Goal: Navigation & Orientation: Find specific page/section

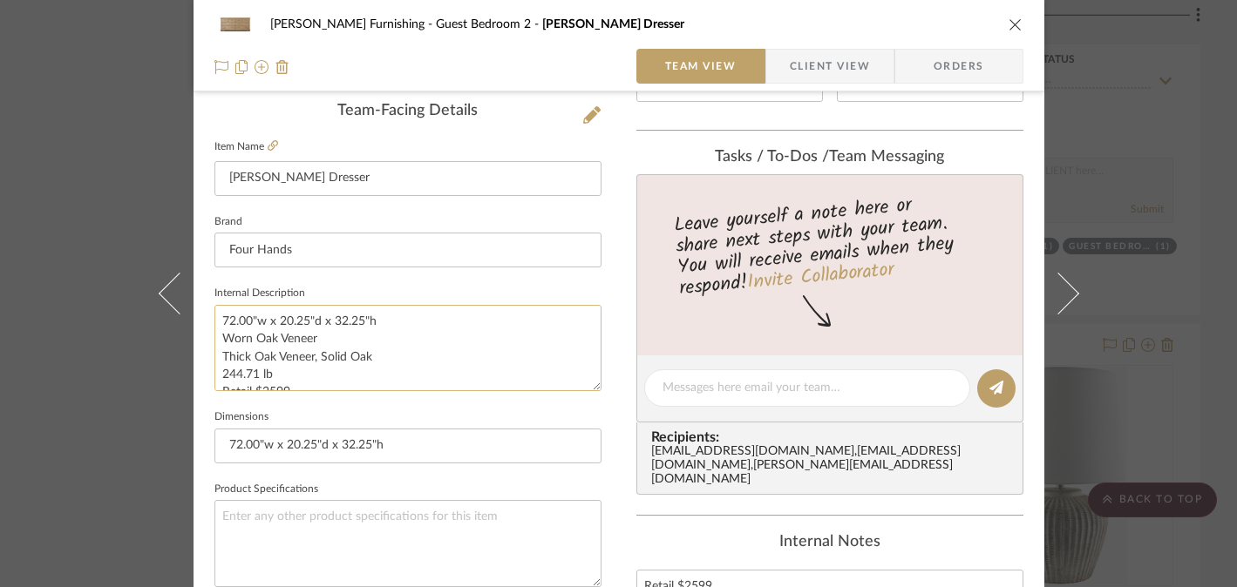
drag, startPoint x: 318, startPoint y: 355, endPoint x: 371, endPoint y: 356, distance: 53.2
click at [371, 356] on textarea "72.00"w x 20.25"d x 32.25"h Worn Oak Veneer Thick Oak Veneer, Solid Oak 244.71 …" at bounding box center [407, 348] width 387 height 86
click at [120, 404] on div "[PERSON_NAME] Furnishing Guest Bedroom 2 [PERSON_NAME] Dresser Team View Client…" at bounding box center [618, 293] width 1237 height 587
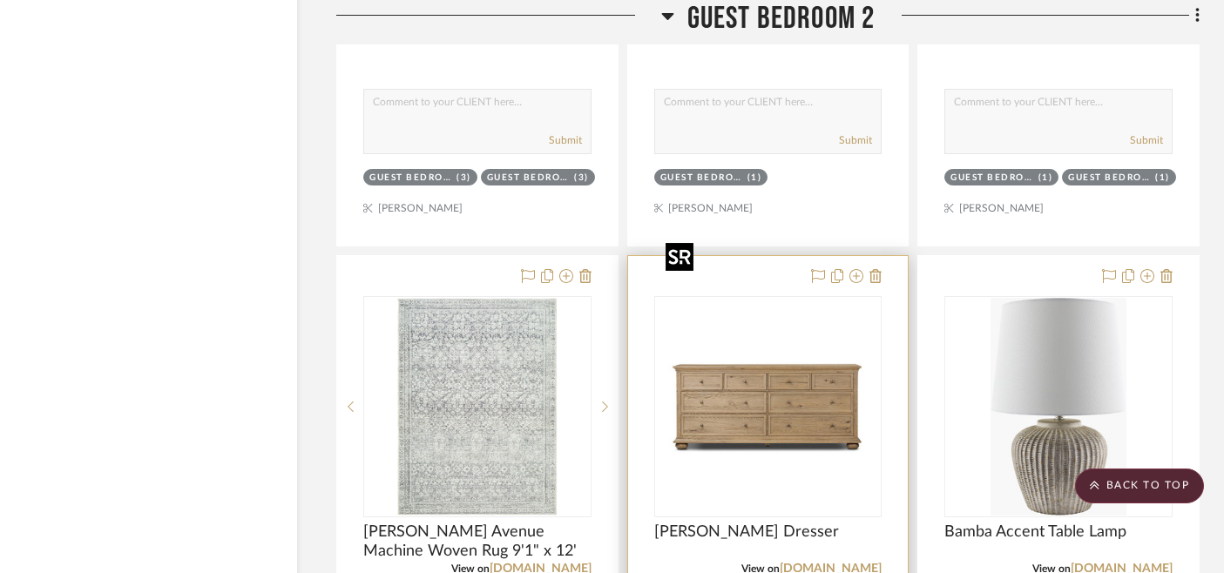
scroll to position [17422, 31]
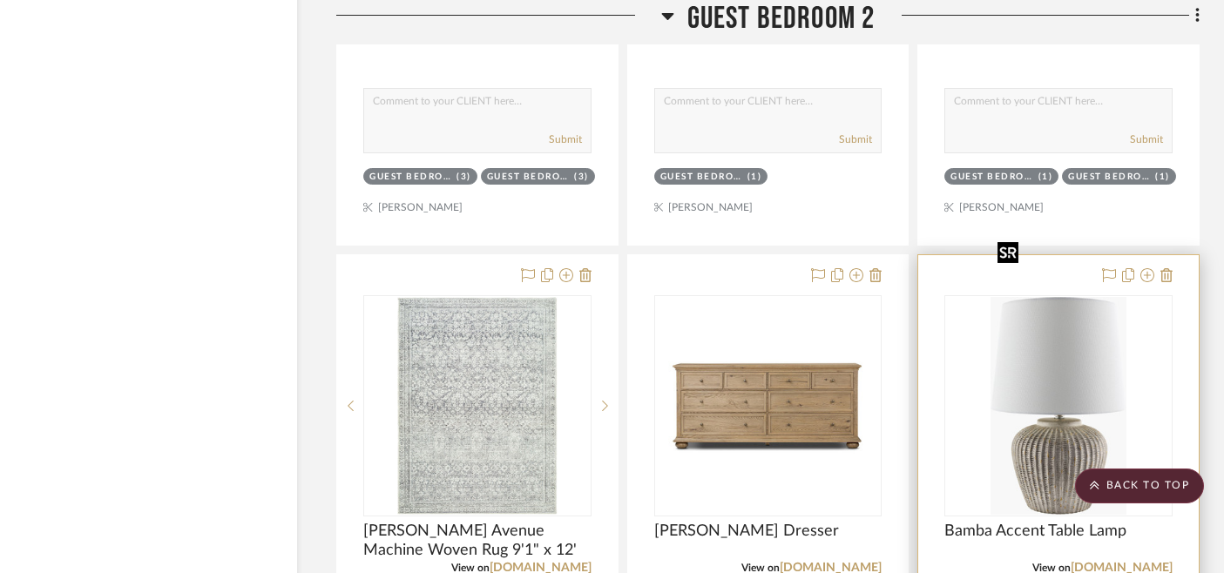
click at [1071, 360] on img "0" at bounding box center [1059, 406] width 136 height 218
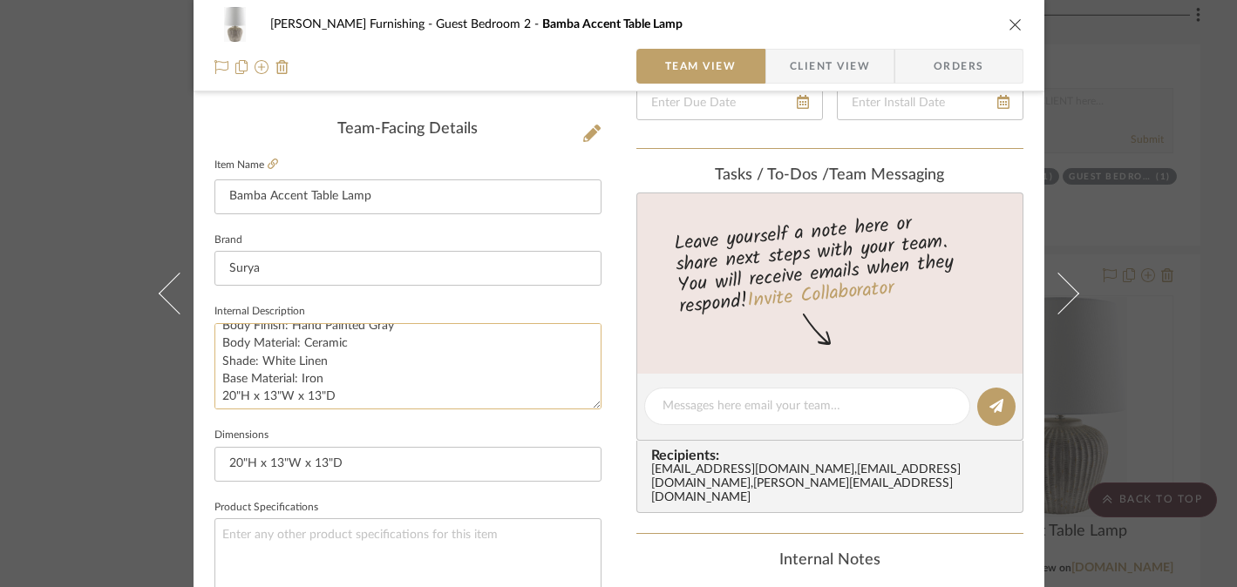
scroll to position [17, 0]
click at [288, 395] on textarea "Body Finish: Hand Painted Gray Body Material: Ceramic Shade: White Linen Base M…" at bounding box center [407, 366] width 387 height 86
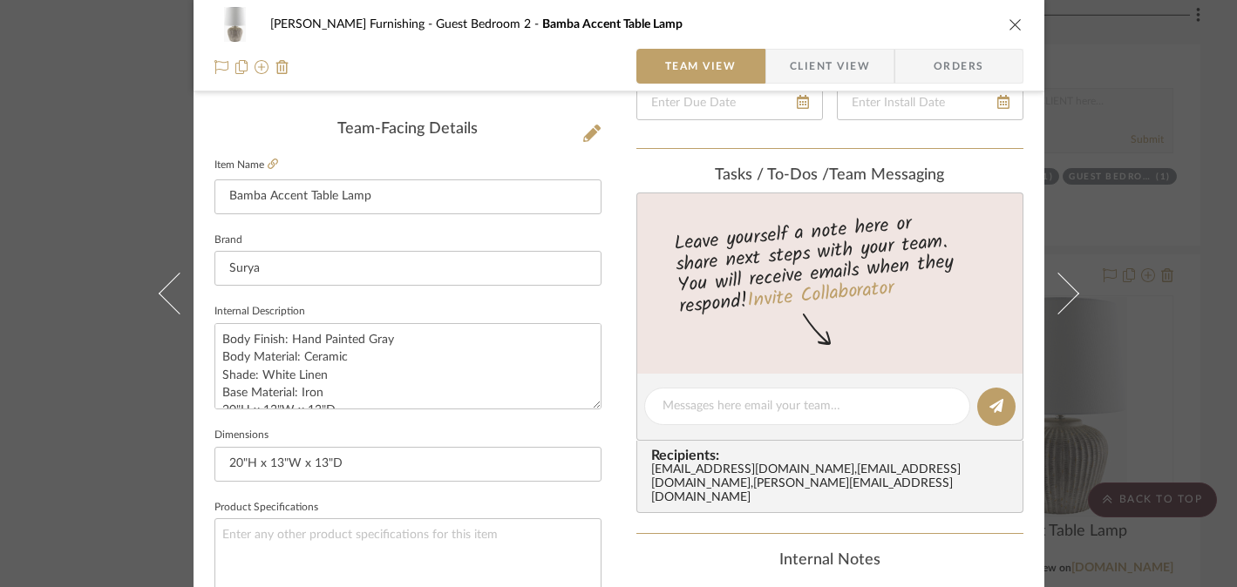
click at [76, 383] on div "[PERSON_NAME] Furnishing Guest Bedroom 2 Bamba Accent Table Lamp Team View Clie…" at bounding box center [618, 293] width 1237 height 587
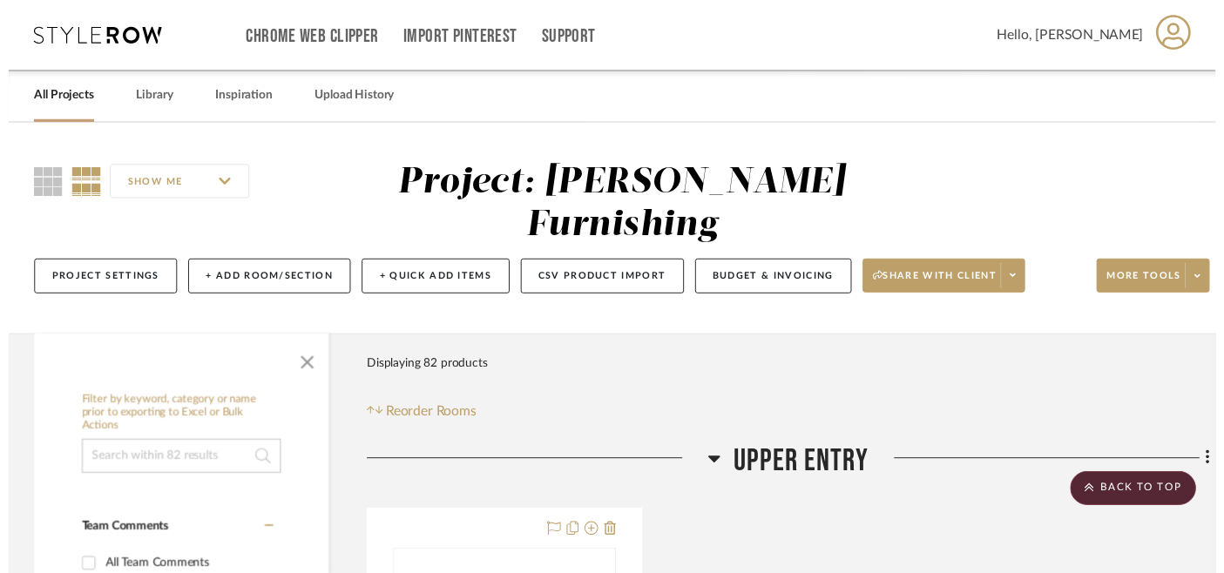
scroll to position [17422, 31]
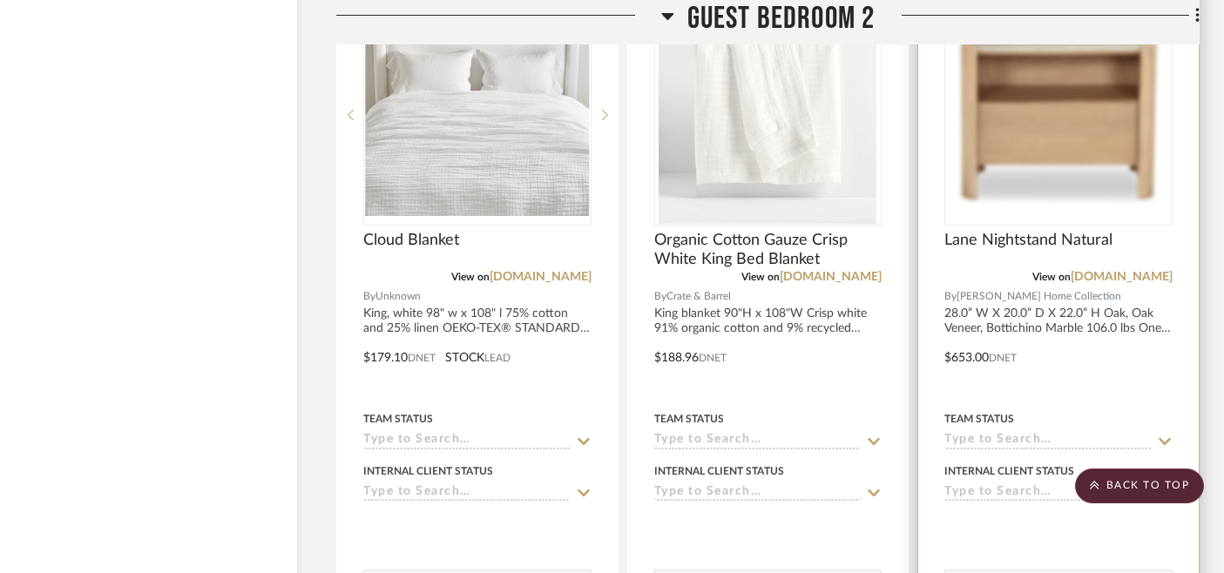
click at [0, 0] on img at bounding box center [0, 0] width 0 height 0
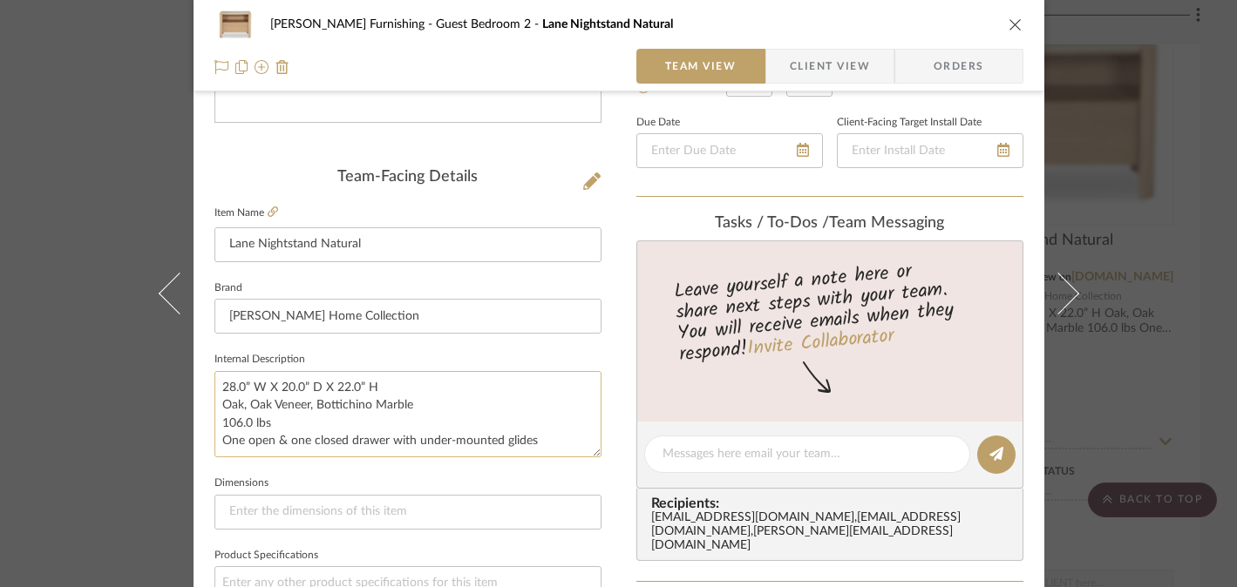
scroll to position [435, 0]
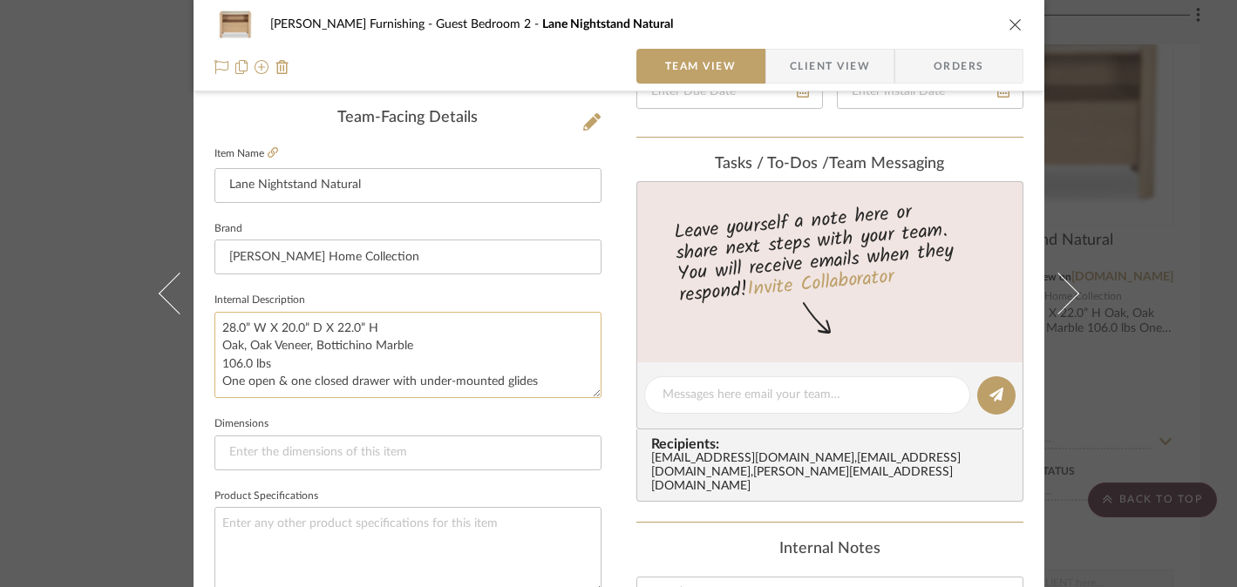
click at [296, 326] on textarea "28.0” W X 20.0” D X 22.0” H Oak, Oak Veneer, Bottichino Marble 106.0 lbs One op…" at bounding box center [407, 355] width 387 height 86
click at [338, 347] on textarea "28.0” W X 20.0” D X 22.0” H Oak, Oak Veneer, Bottichino Marble 106.0 lbs One op…" at bounding box center [407, 355] width 387 height 86
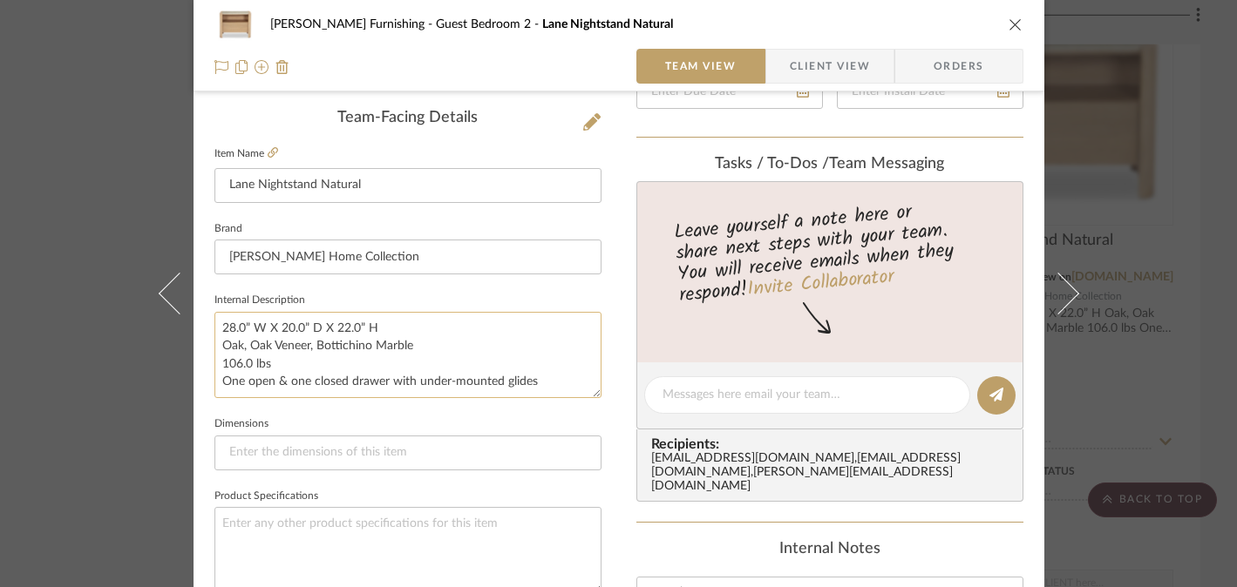
drag, startPoint x: 421, startPoint y: 347, endPoint x: 314, endPoint y: 350, distance: 107.2
click at [314, 350] on textarea "28.0” W X 20.0” D X 22.0” H Oak, Oak Veneer, Bottichino Marble 106.0 lbs One op…" at bounding box center [407, 355] width 387 height 86
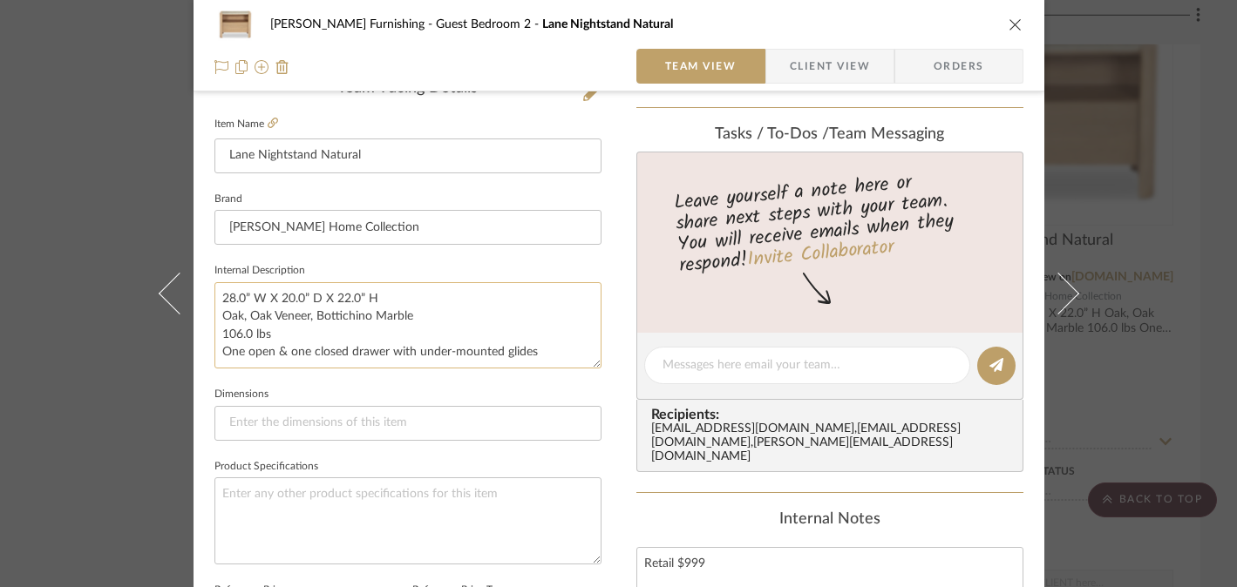
scroll to position [467, 0]
click at [71, 458] on div "[PERSON_NAME] Furnishing Guest Bedroom 2 Lane Nightstand Natural Team View Clie…" at bounding box center [618, 293] width 1237 height 587
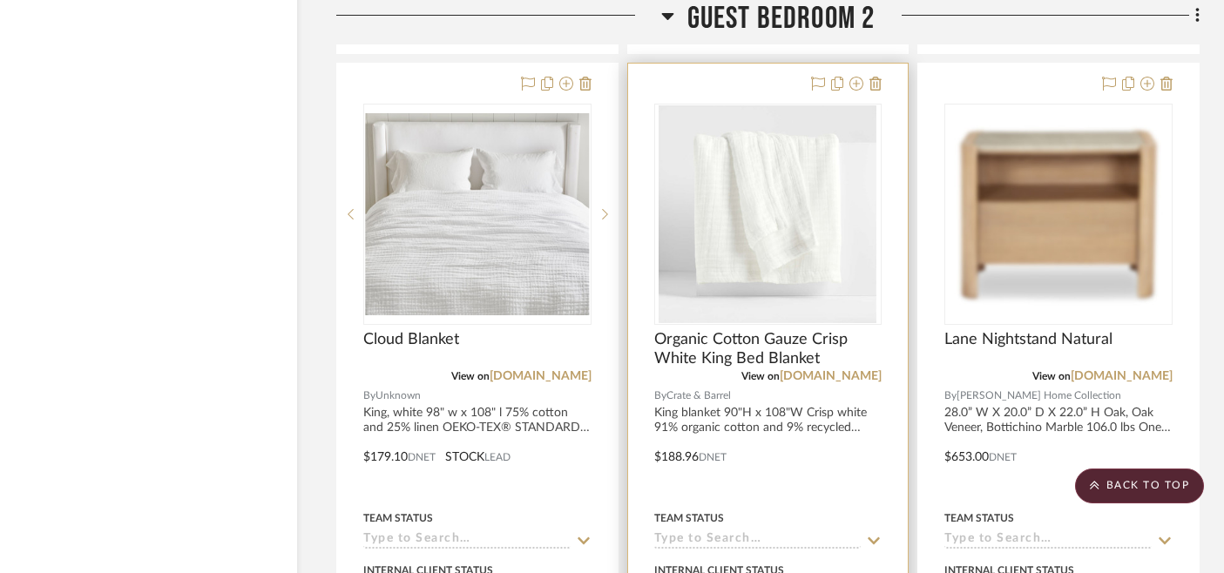
scroll to position [18311, 31]
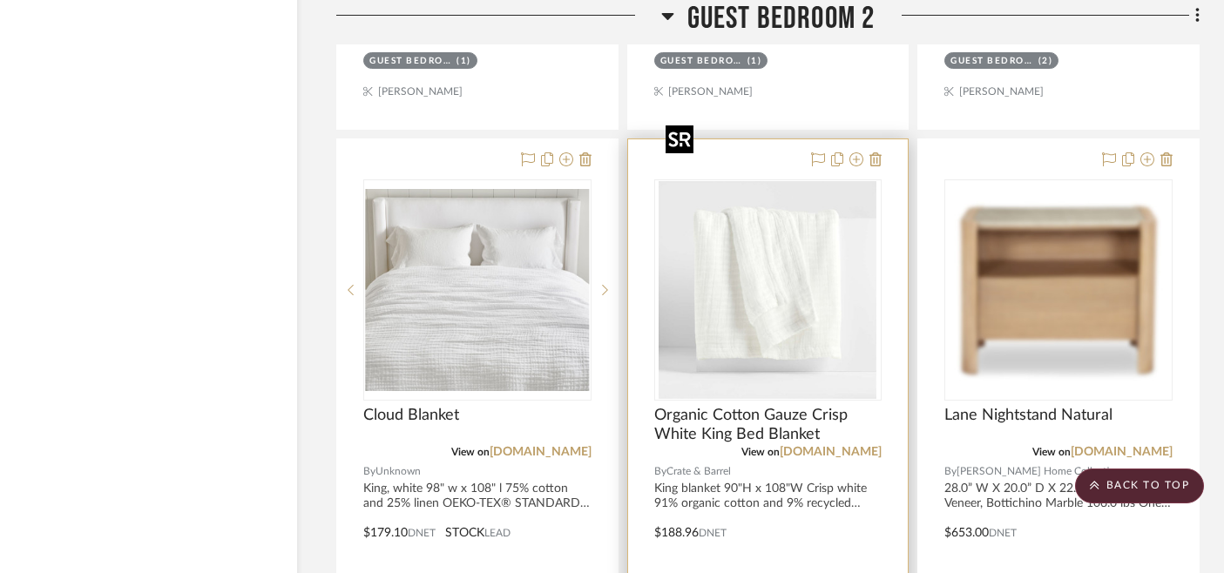
click at [761, 255] on img "0" at bounding box center [768, 290] width 218 height 218
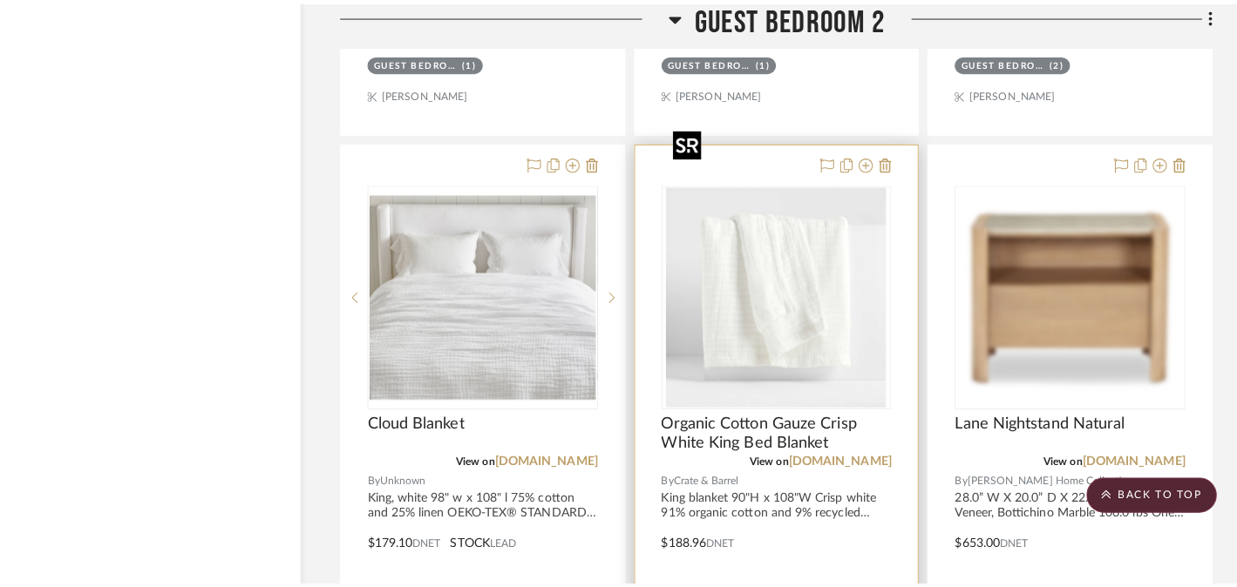
scroll to position [0, 0]
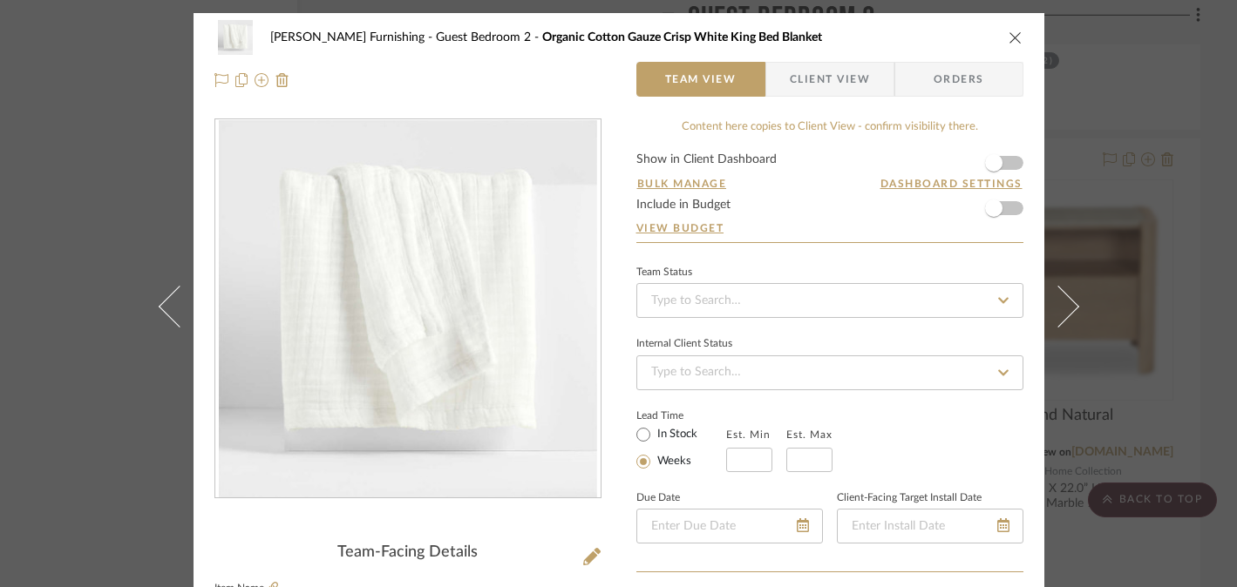
click at [72, 399] on div "[PERSON_NAME] Furnishing Guest Bedroom 2 Organic Cotton Gauze Crisp White King …" at bounding box center [618, 293] width 1237 height 587
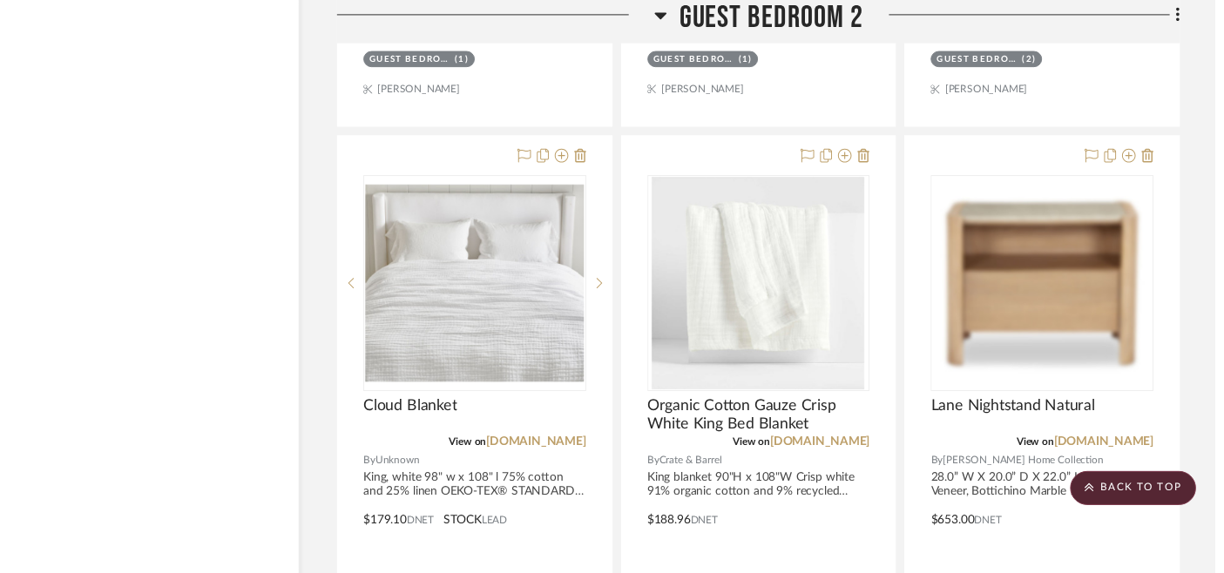
scroll to position [18311, 31]
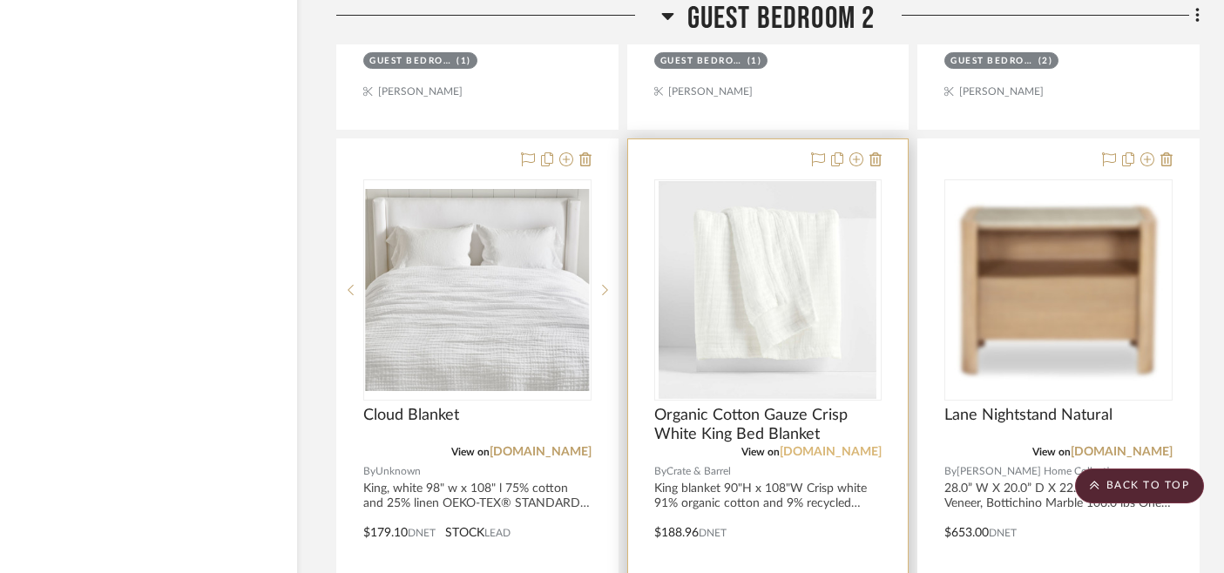
click at [845, 446] on link "[DOMAIN_NAME]" at bounding box center [831, 452] width 102 height 12
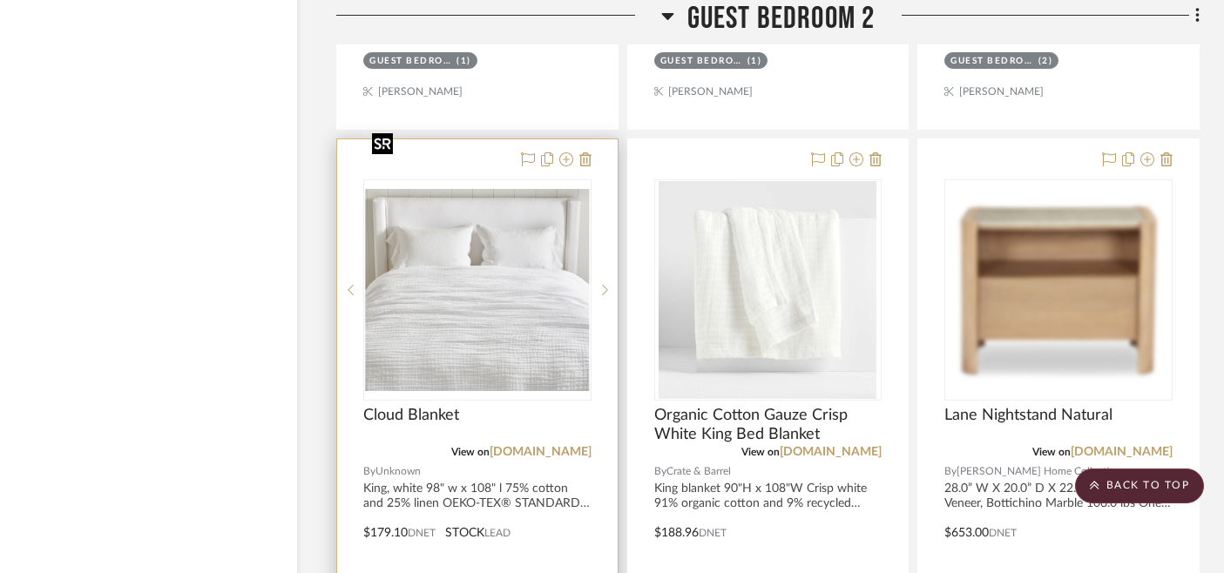
click at [516, 247] on img "0" at bounding box center [477, 290] width 225 height 202
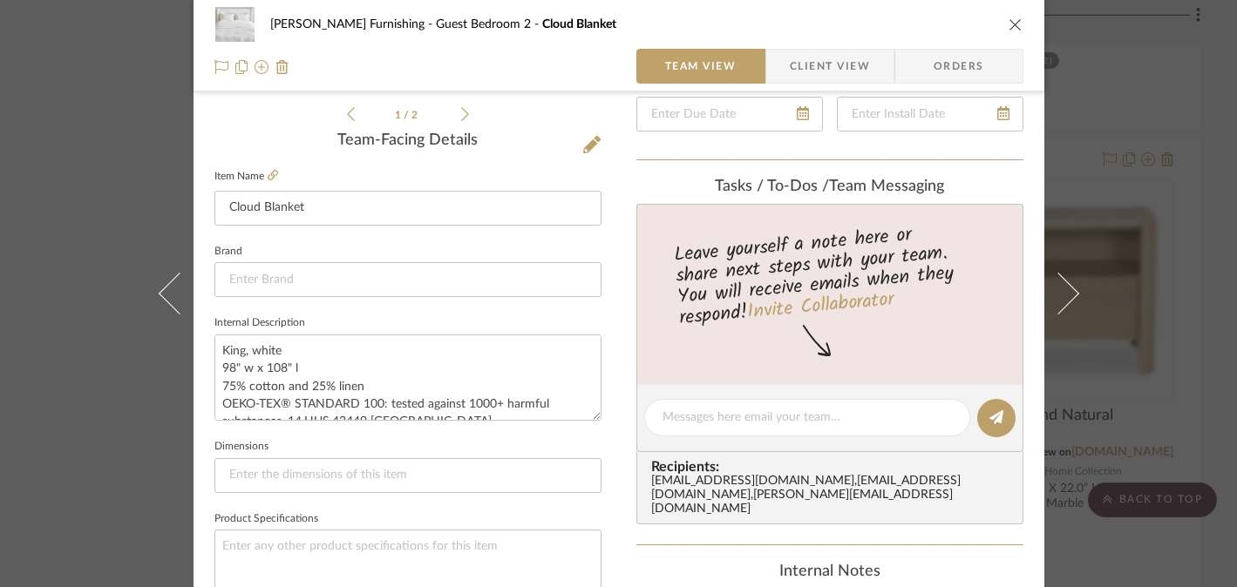
scroll to position [413, 0]
click at [268, 173] on icon at bounding box center [273, 174] width 10 height 10
click at [59, 361] on div "[PERSON_NAME] Furnishing Guest Bedroom 2 Cloud Blanket Team View Client View Or…" at bounding box center [618, 293] width 1237 height 587
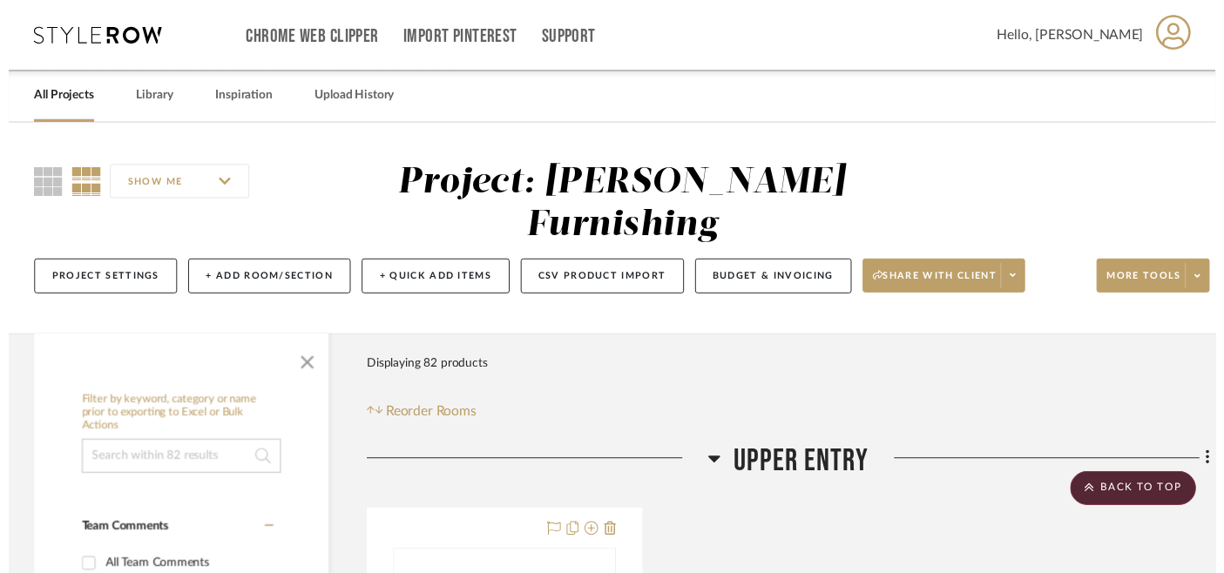
scroll to position [18311, 31]
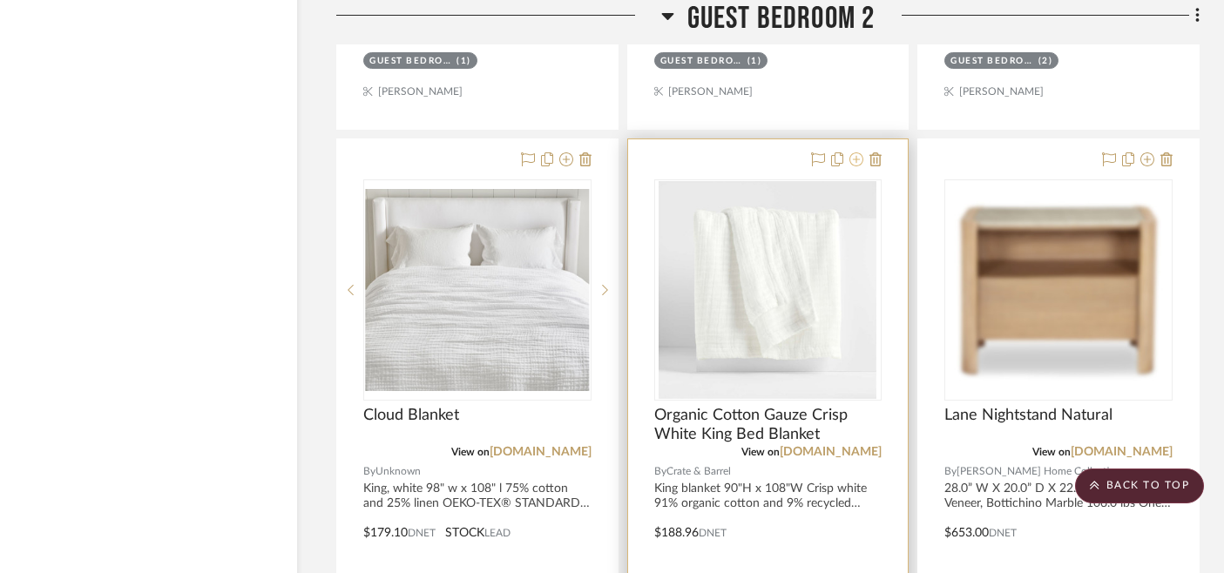
click at [859, 153] on icon at bounding box center [857, 160] width 14 height 14
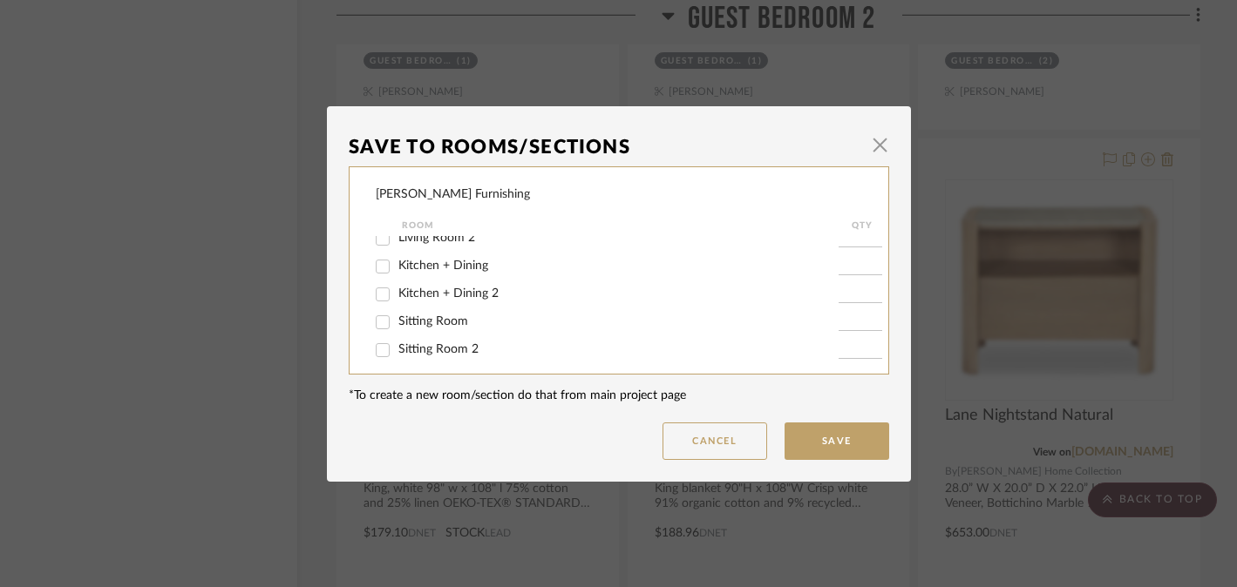
scroll to position [211, 0]
drag, startPoint x: 420, startPoint y: 297, endPoint x: 468, endPoint y: 302, distance: 48.2
click at [420, 295] on span "Guest Bedroom 2" at bounding box center [445, 289] width 95 height 12
click at [397, 297] on input "Guest Bedroom 2" at bounding box center [383, 290] width 28 height 28
checkbox input "false"
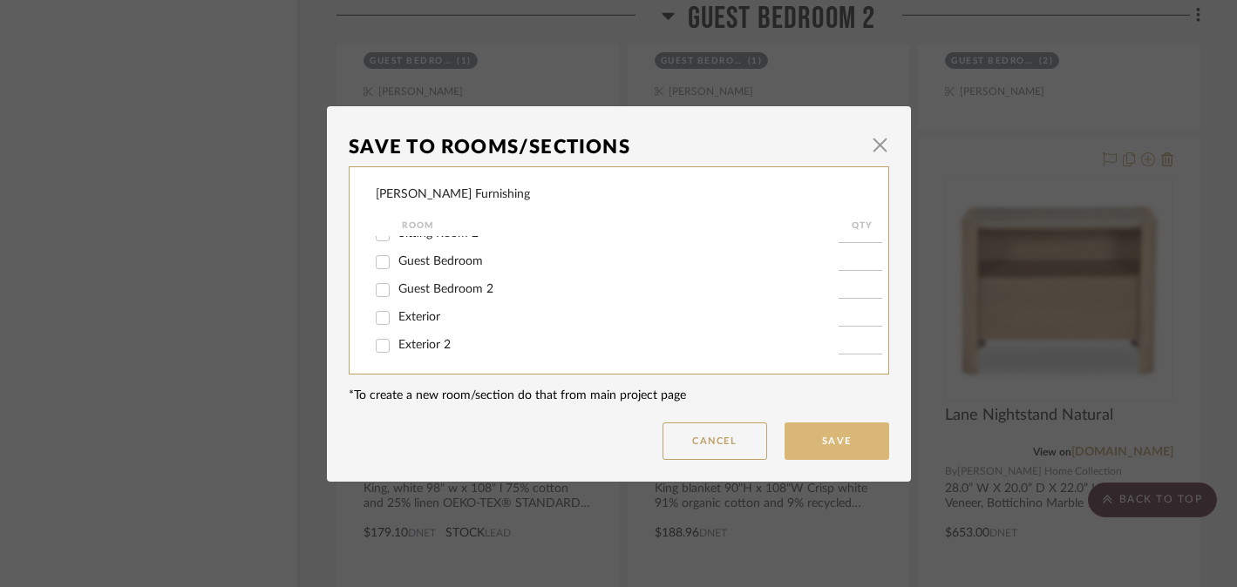
click at [804, 439] on button "Save" at bounding box center [836, 441] width 105 height 37
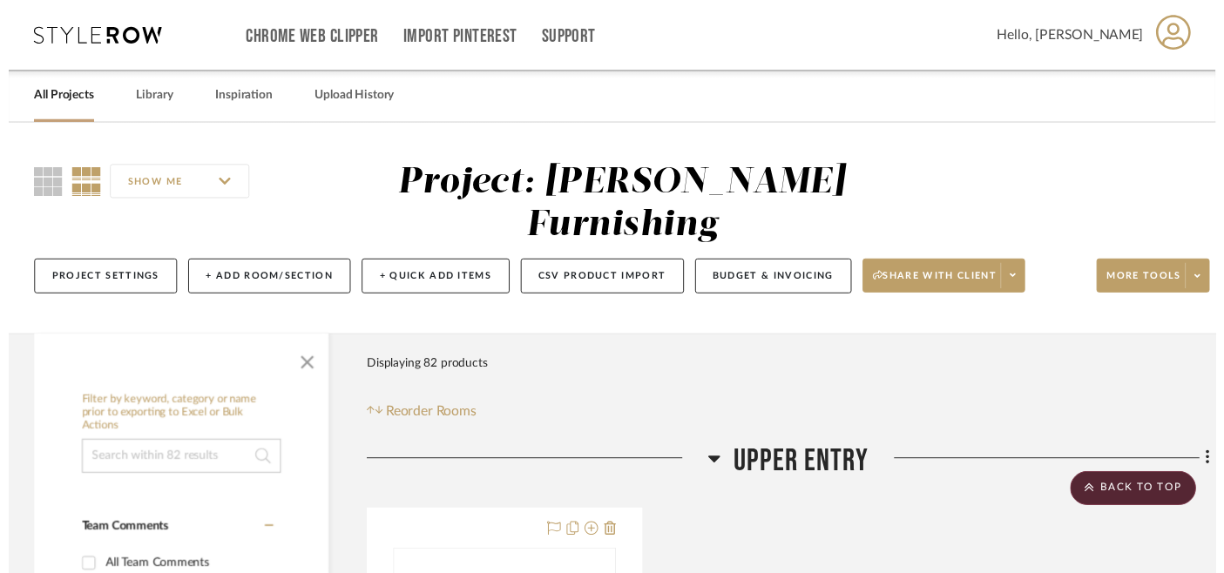
scroll to position [18311, 31]
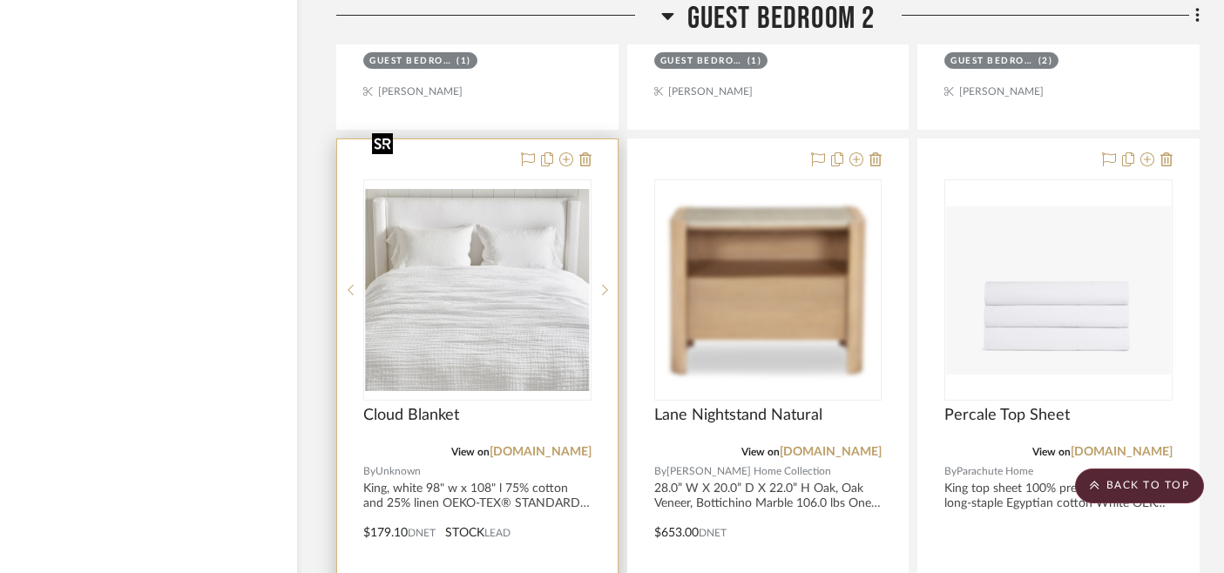
click at [485, 299] on img "0" at bounding box center [477, 290] width 225 height 202
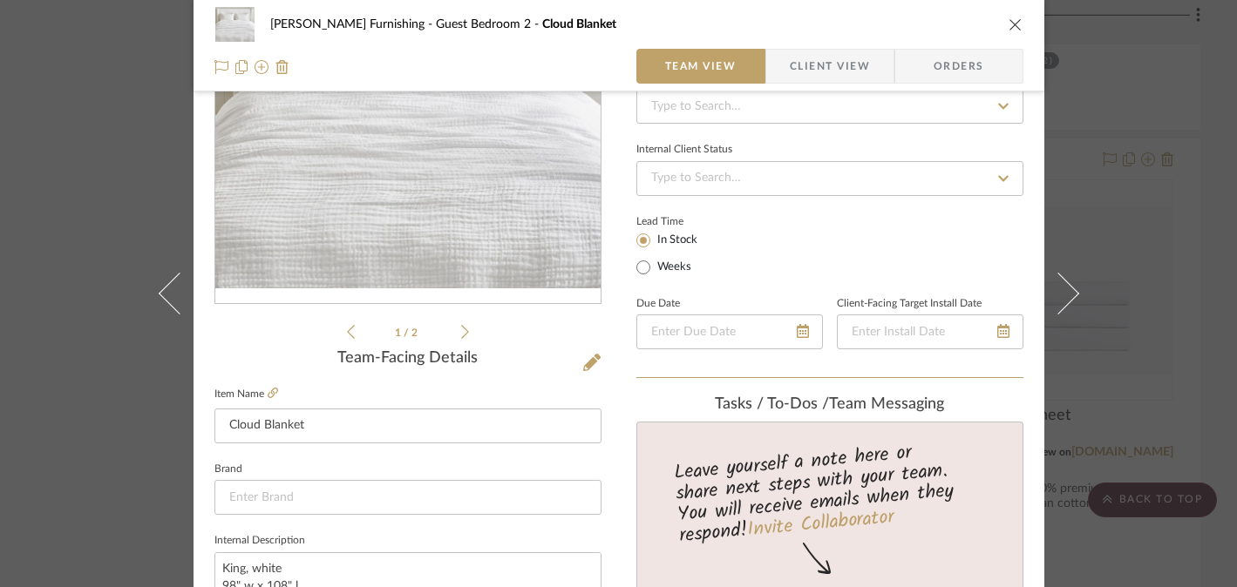
scroll to position [173, 0]
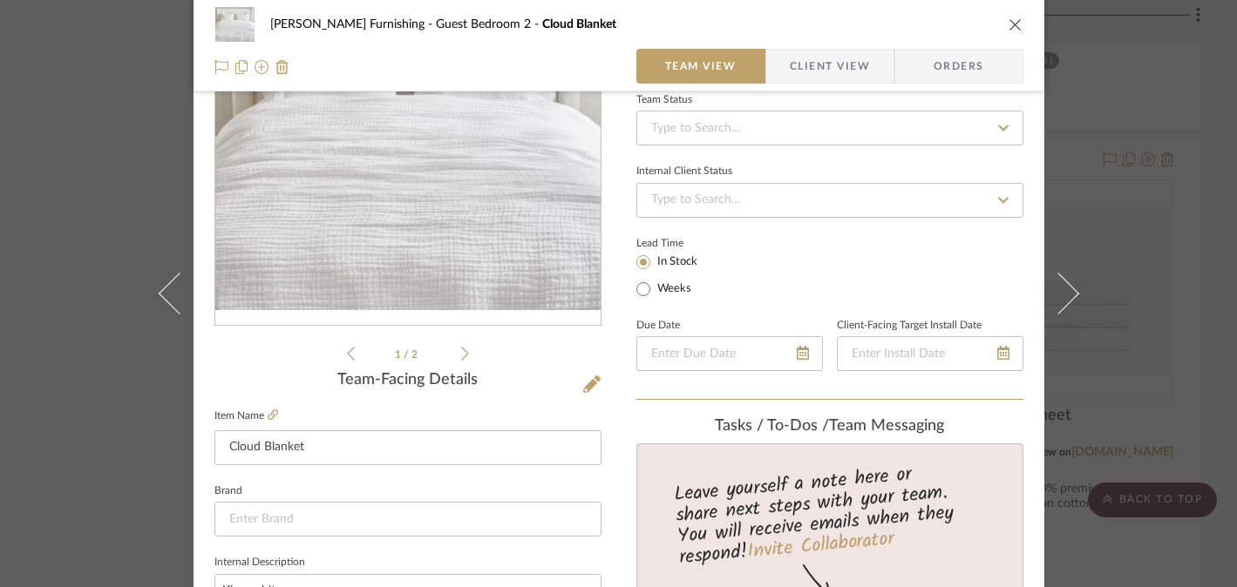
drag, startPoint x: 1169, startPoint y: 267, endPoint x: 854, endPoint y: 346, distance: 325.3
click at [1169, 267] on div "[PERSON_NAME] Furnishing Guest Bedroom 2 Cloud Blanket Team View Client View Or…" at bounding box center [618, 293] width 1237 height 587
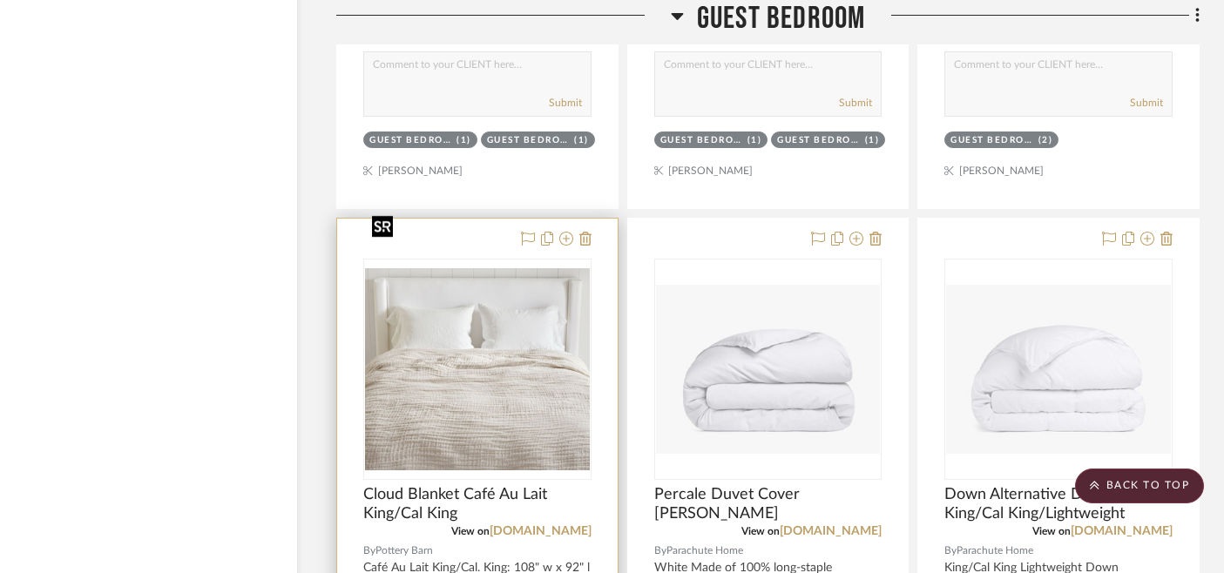
click at [451, 342] on img "0" at bounding box center [477, 369] width 225 height 202
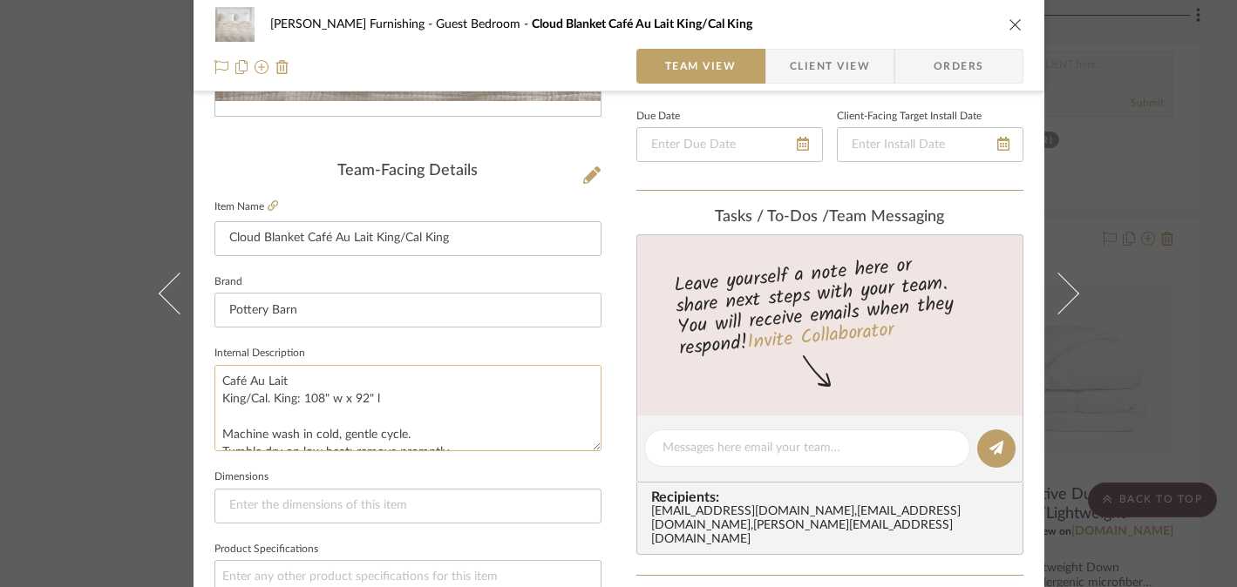
scroll to position [464, 0]
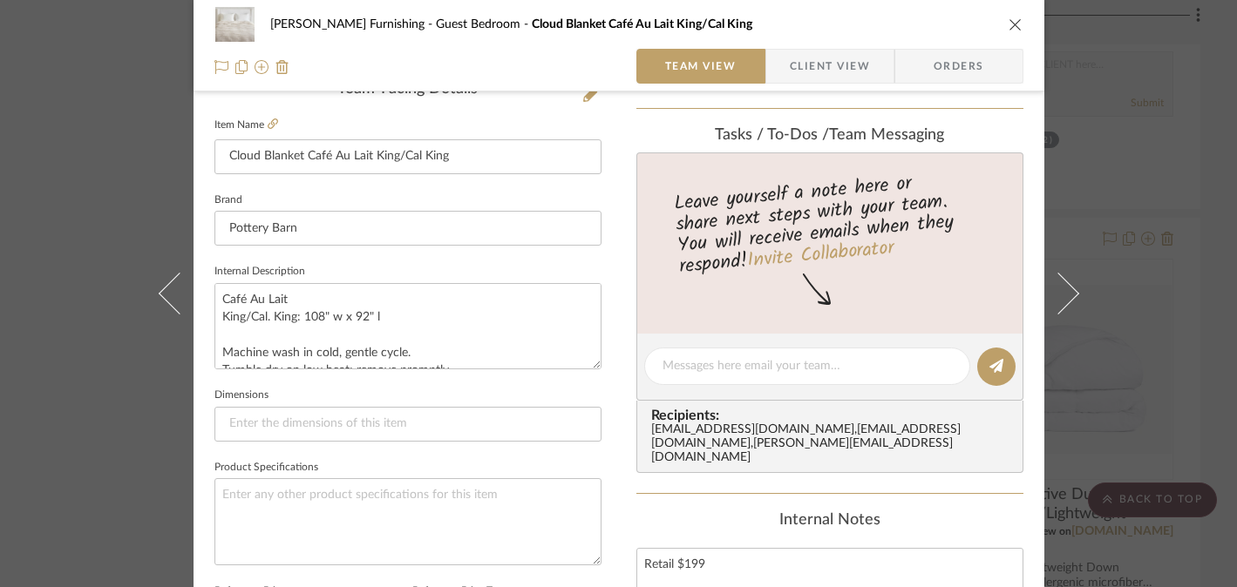
click at [268, 114] on fieldset "Item Name Cloud Blanket Café Au Lait King/[PERSON_NAME]" at bounding box center [407, 143] width 387 height 61
click at [268, 121] on icon at bounding box center [273, 124] width 10 height 10
drag, startPoint x: 299, startPoint y: 315, endPoint x: 379, endPoint y: 315, distance: 80.2
click at [379, 315] on textarea "Café Au Lait King/Cal. King: 108" w x 92" l Machine wash in cold, gentle cycle.…" at bounding box center [407, 326] width 387 height 86
paste textarea "98" w x 108"
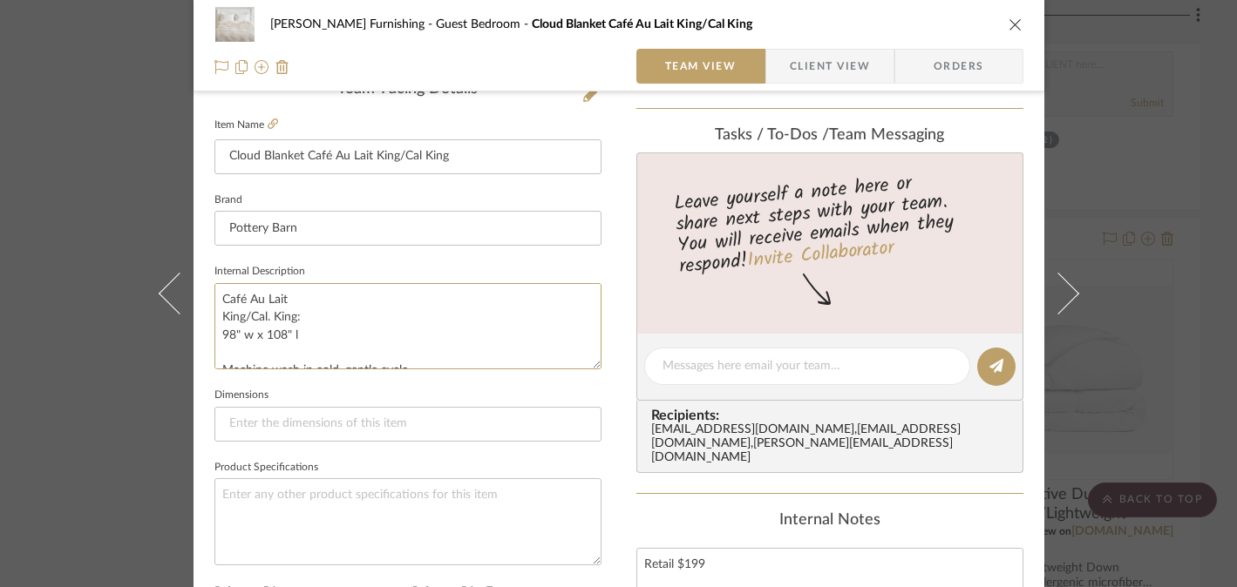
type textarea "Café Au Lait King/Cal. King: 98" w x 108" l Machine wash in cold, gentle cycle.…"
click at [608, 376] on div "[PERSON_NAME] Furnishing Guest Bedroom Cloud Blanket Café Au Lait King/Cal King…" at bounding box center [618, 354] width 851 height 1610
click at [33, 399] on div "[PERSON_NAME] Furnishing Guest Bedroom Cloud Blanket Café Au Lait King/Cal King…" at bounding box center [618, 293] width 1237 height 587
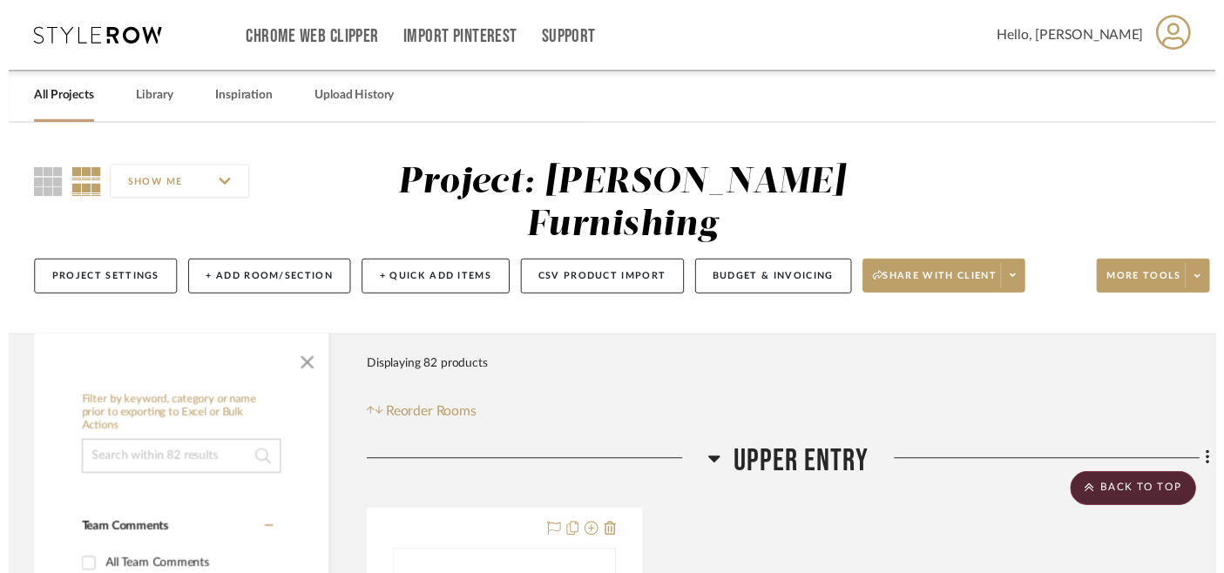
scroll to position [14991, 31]
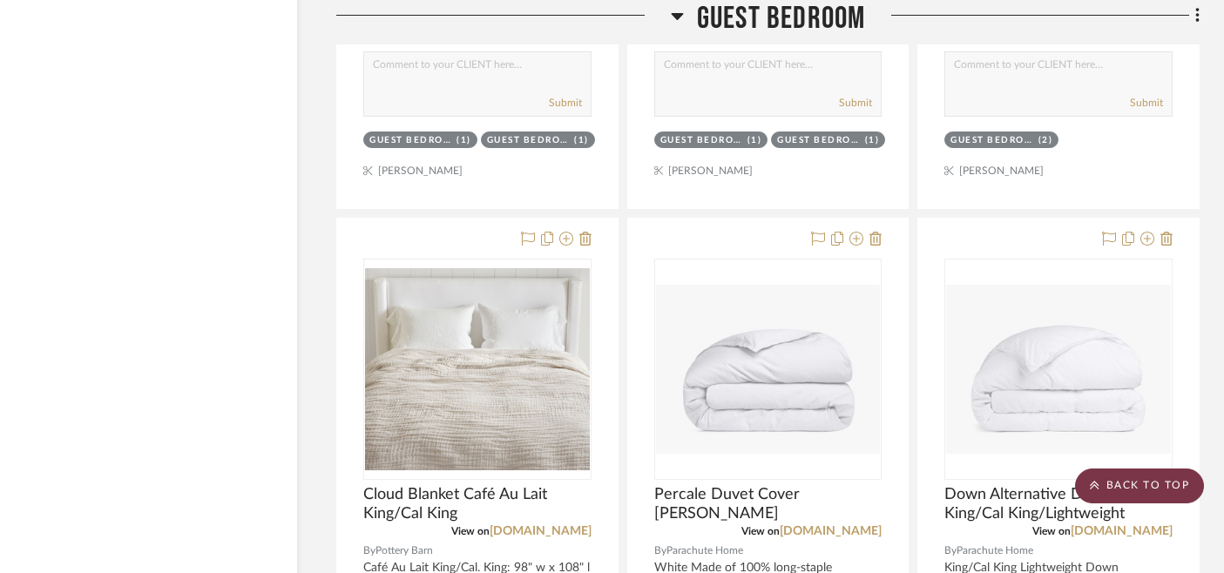
click at [1156, 480] on scroll-to-top-button "BACK TO TOP" at bounding box center [1139, 486] width 129 height 35
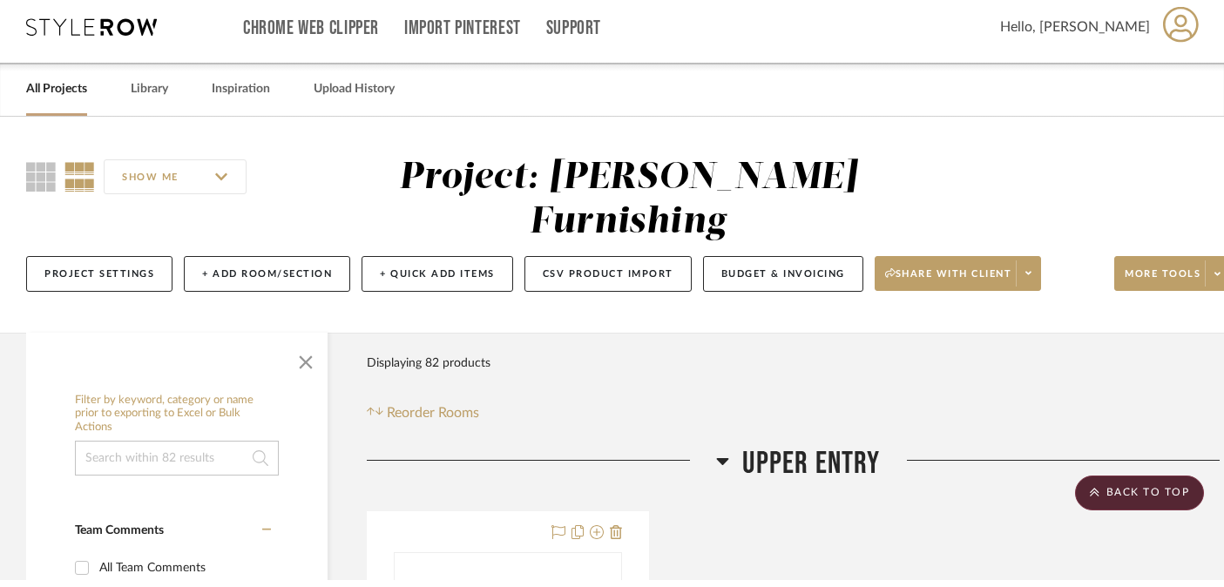
scroll to position [0, 0]
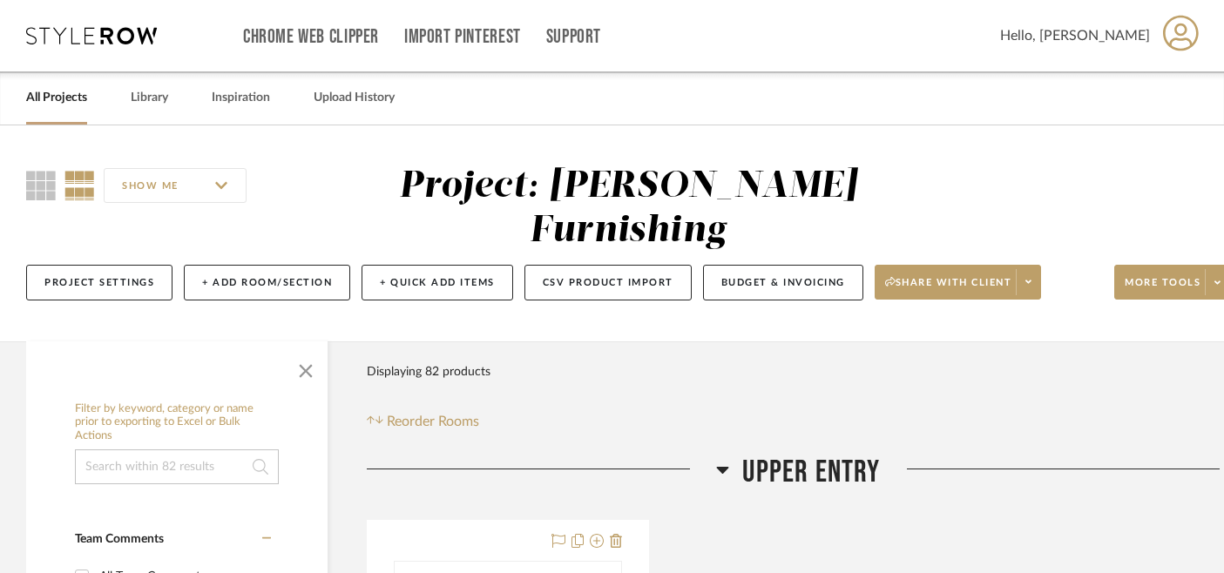
click at [74, 98] on link "All Projects" at bounding box center [56, 98] width 61 height 24
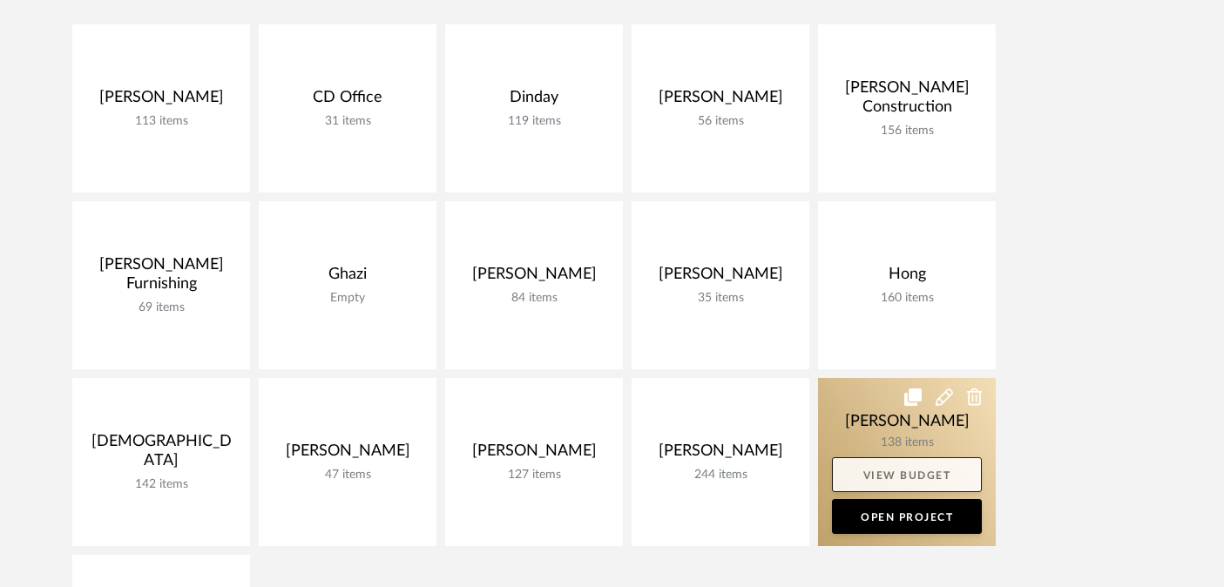
scroll to position [443, 0]
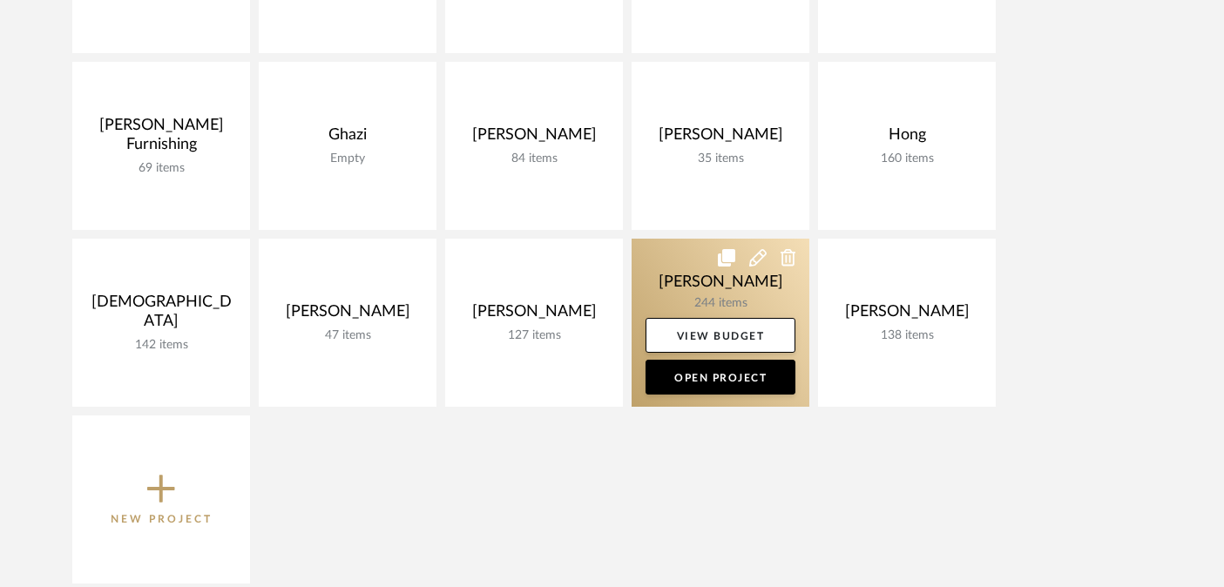
click at [707, 285] on link at bounding box center [721, 323] width 178 height 168
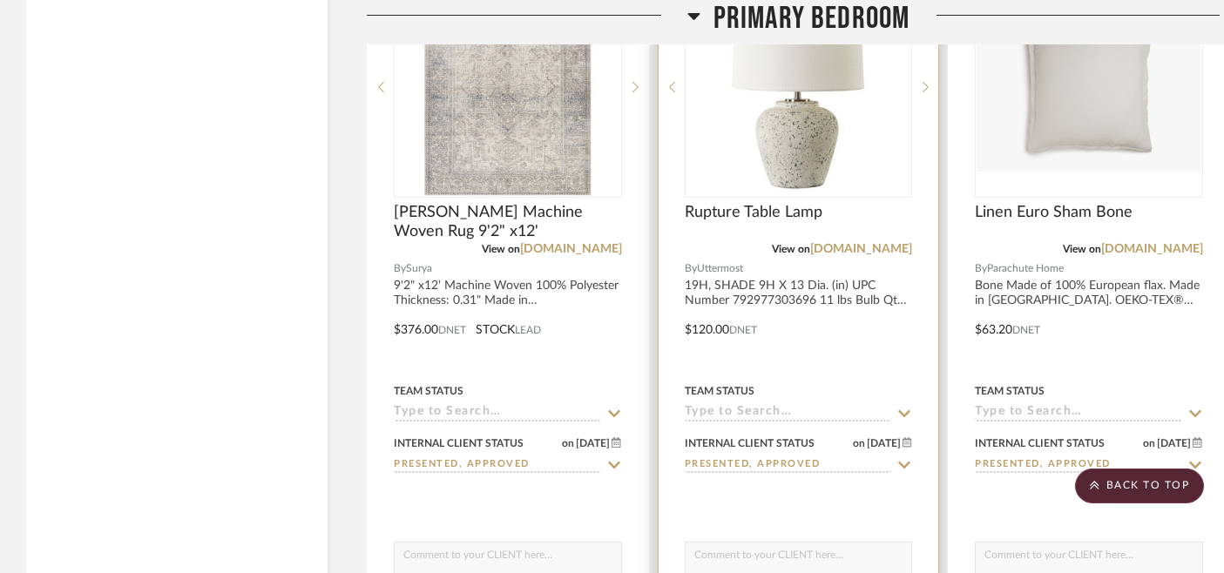
scroll to position [19825, 0]
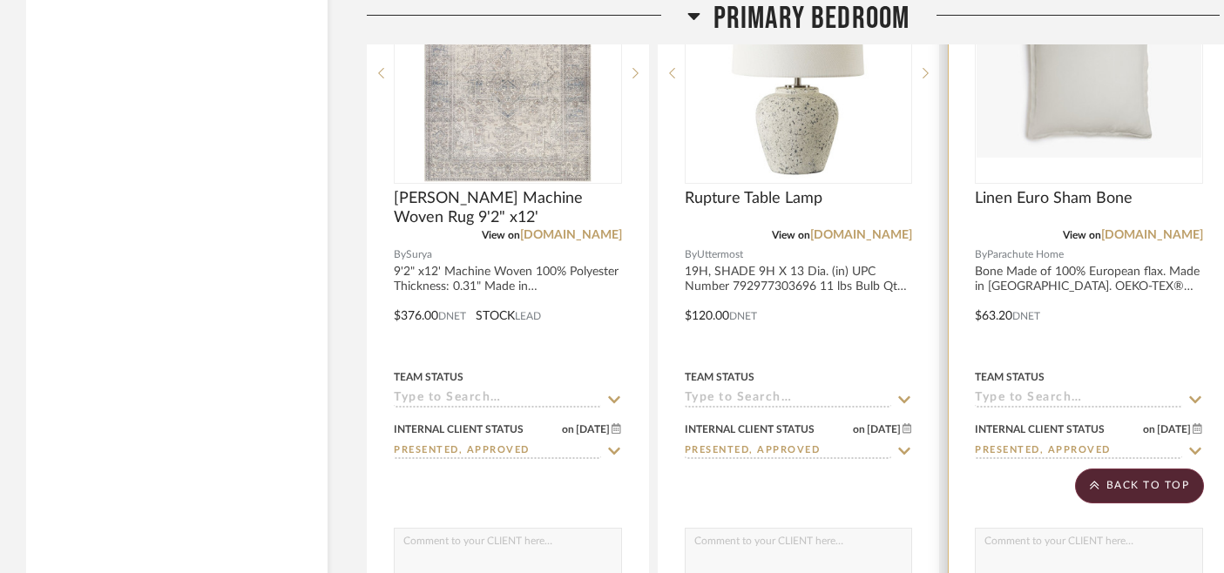
click at [0, 0] on img at bounding box center [0, 0] width 0 height 0
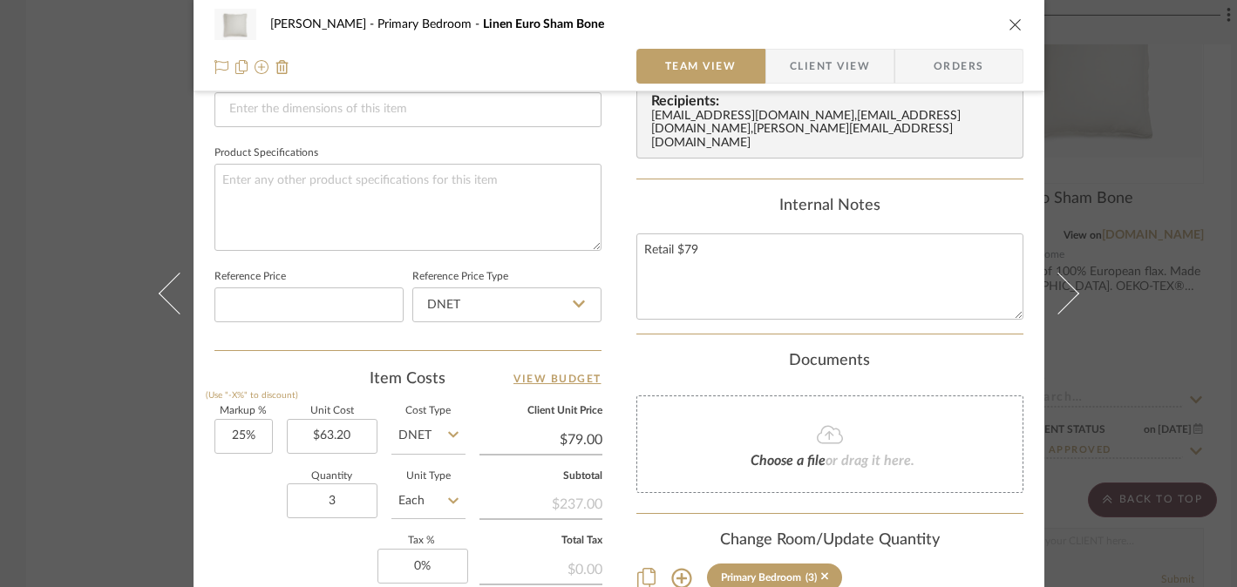
scroll to position [949, 0]
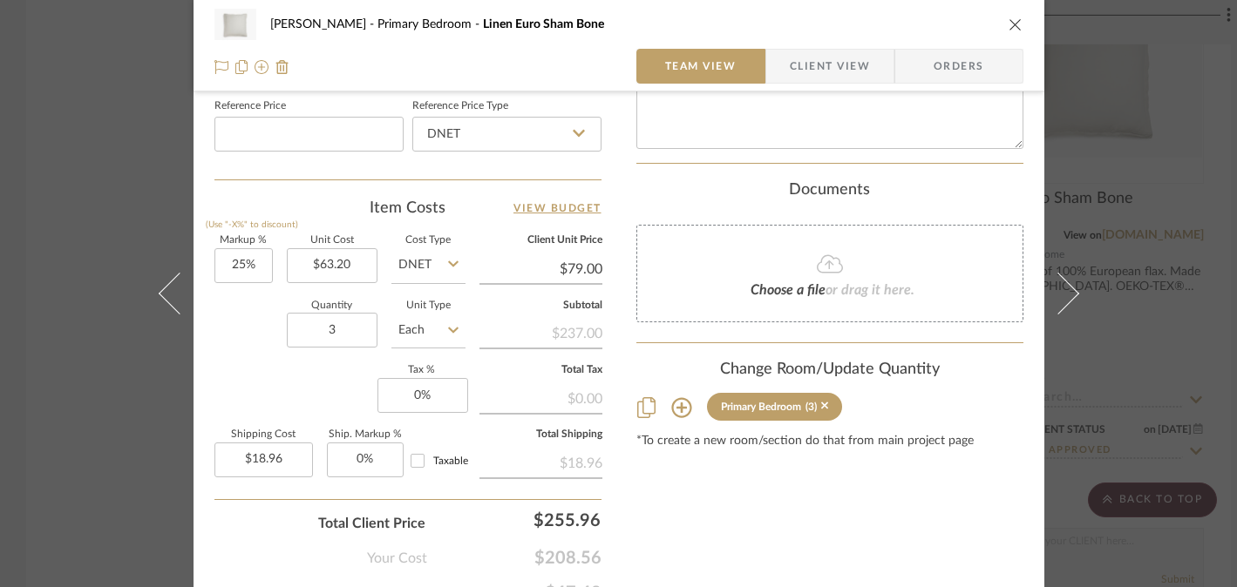
click at [74, 441] on div "[PERSON_NAME] Primary Bedroom Linen Euro Sham Bone Team View Client View Orders…" at bounding box center [618, 293] width 1237 height 587
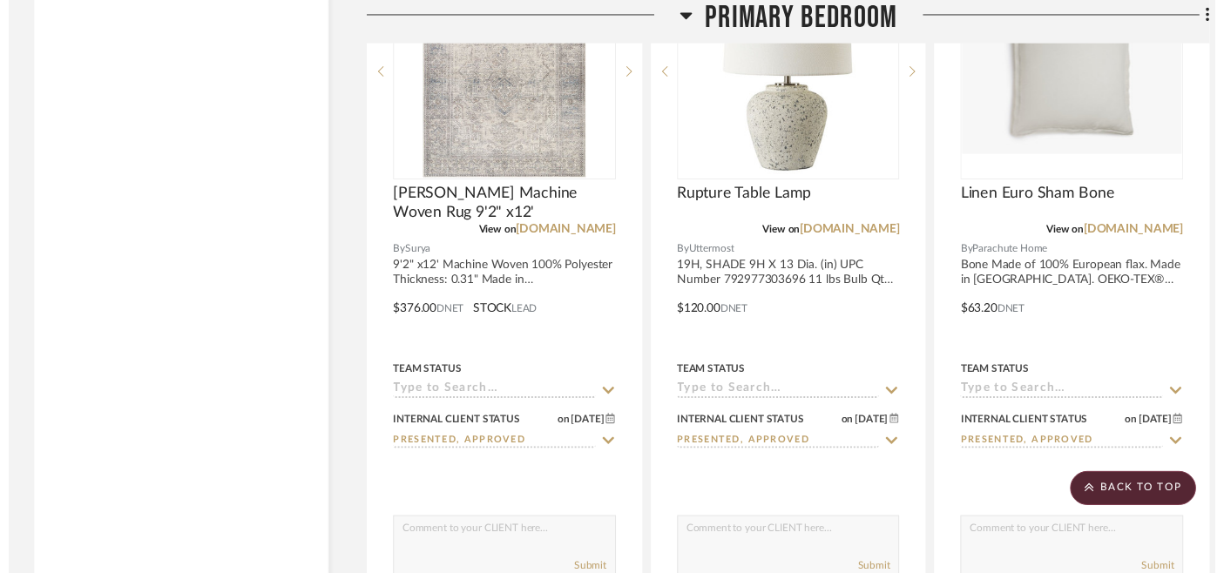
scroll to position [19825, 0]
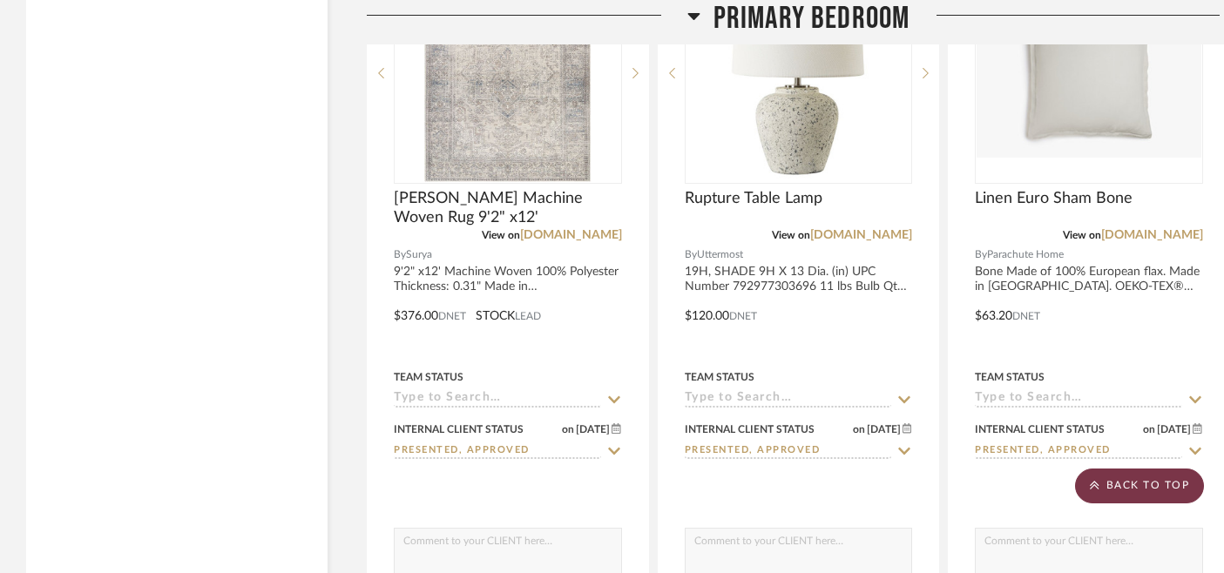
click at [1159, 489] on scroll-to-top-button "BACK TO TOP" at bounding box center [1139, 486] width 129 height 35
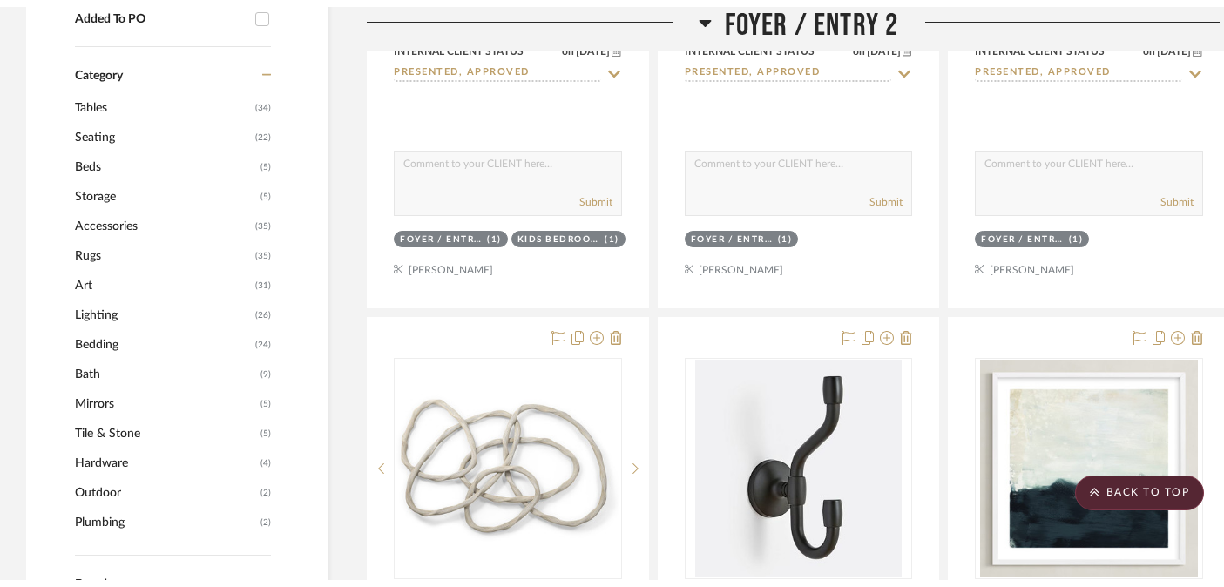
scroll to position [0, 0]
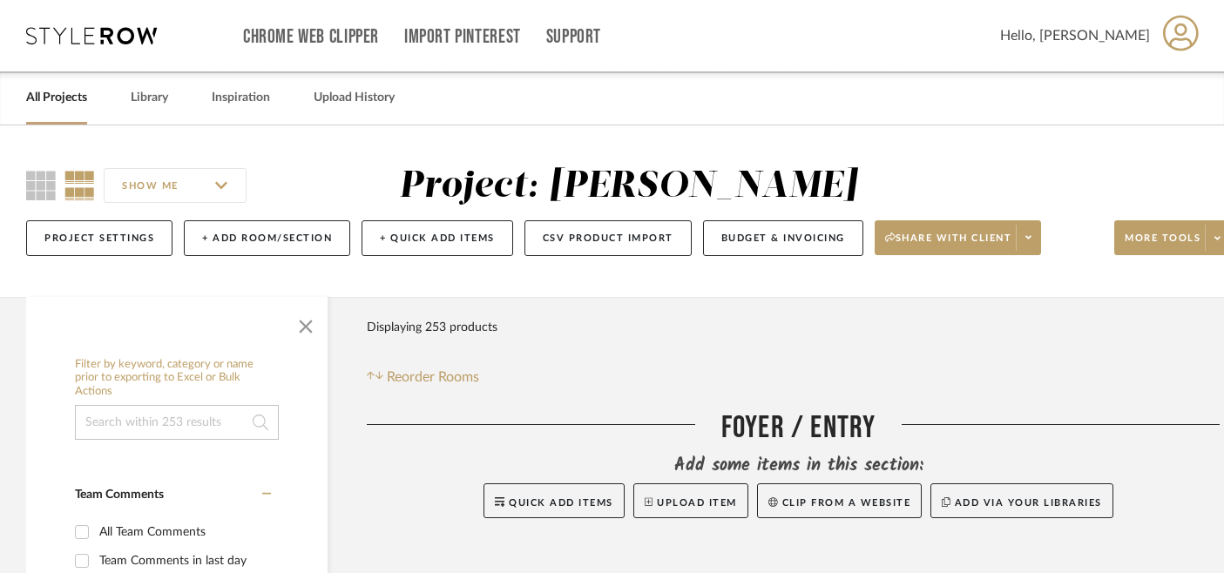
click at [70, 105] on link "All Projects" at bounding box center [56, 98] width 61 height 24
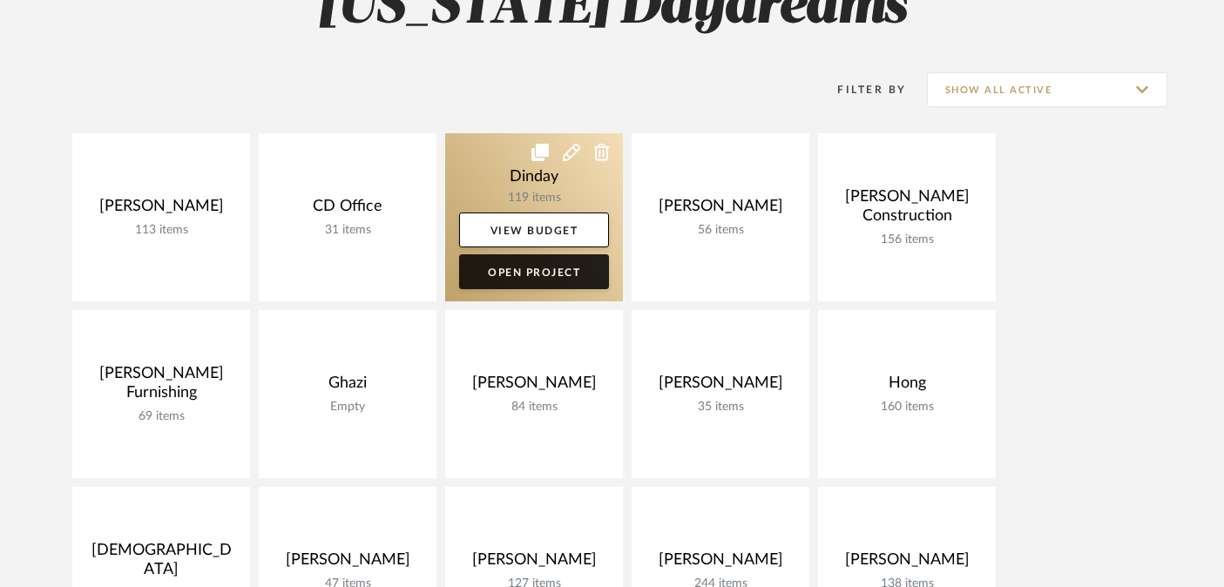
scroll to position [249, 0]
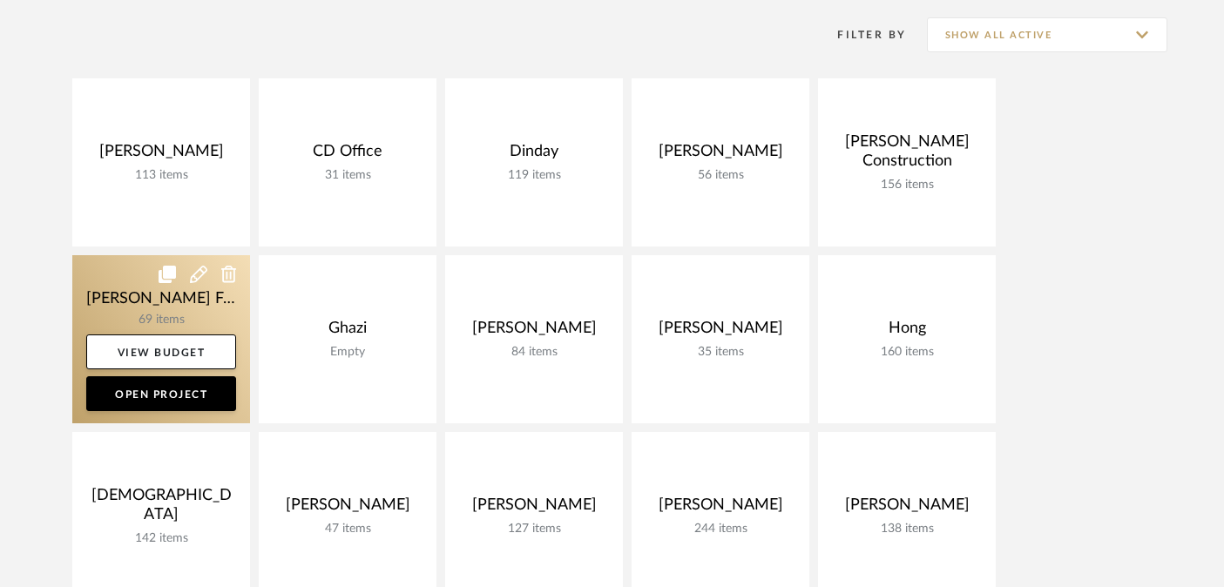
click at [146, 300] on link at bounding box center [161, 339] width 178 height 168
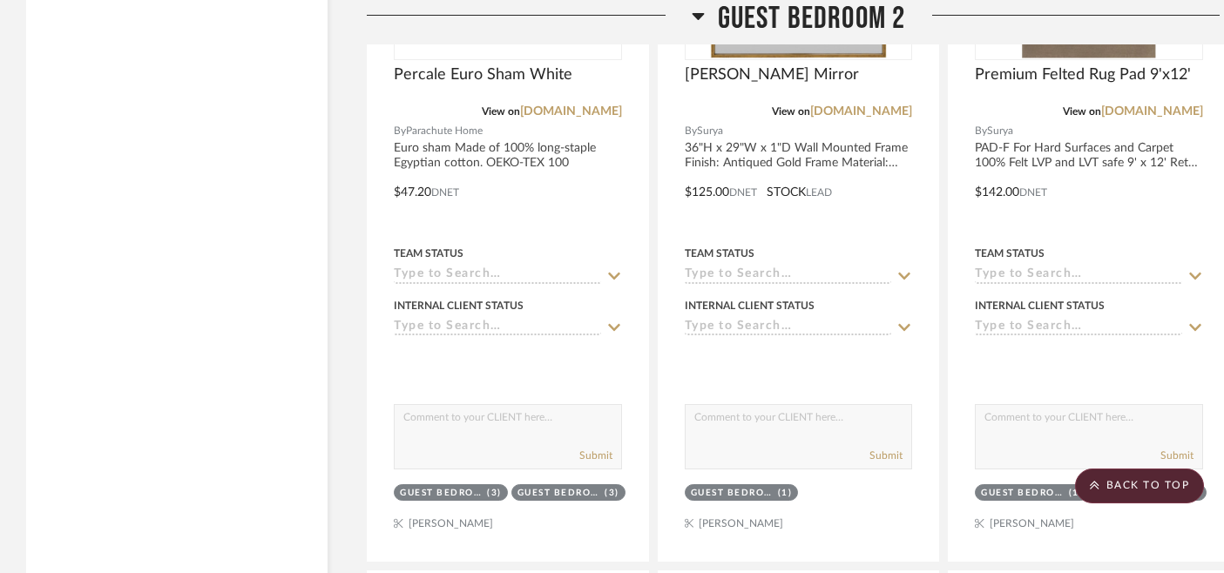
scroll to position [15400, 0]
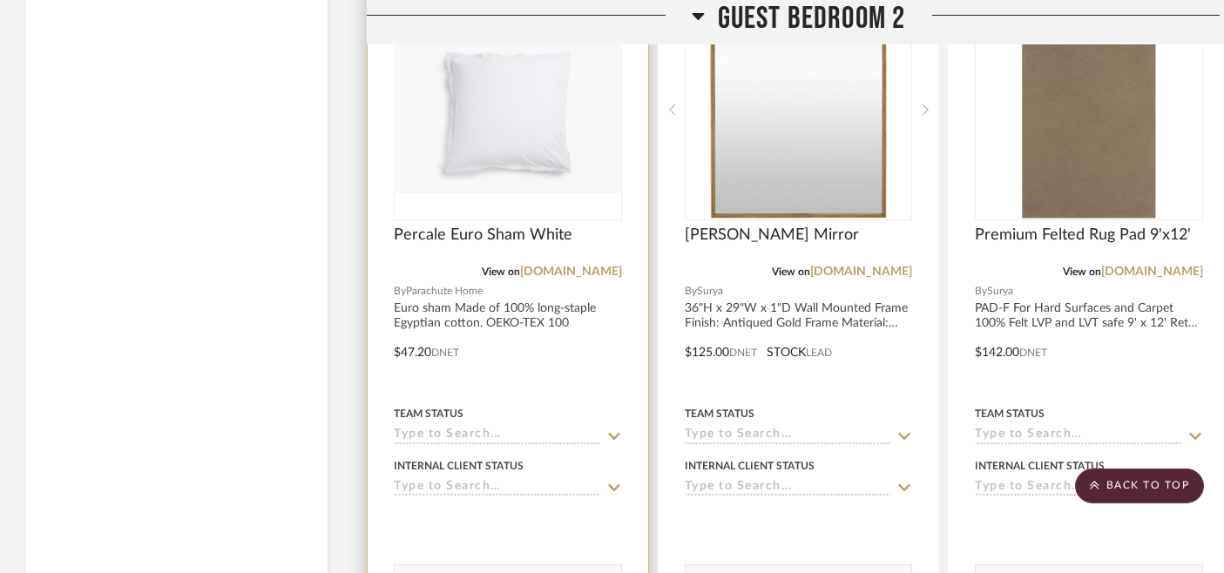
click at [0, 0] on img at bounding box center [0, 0] width 0 height 0
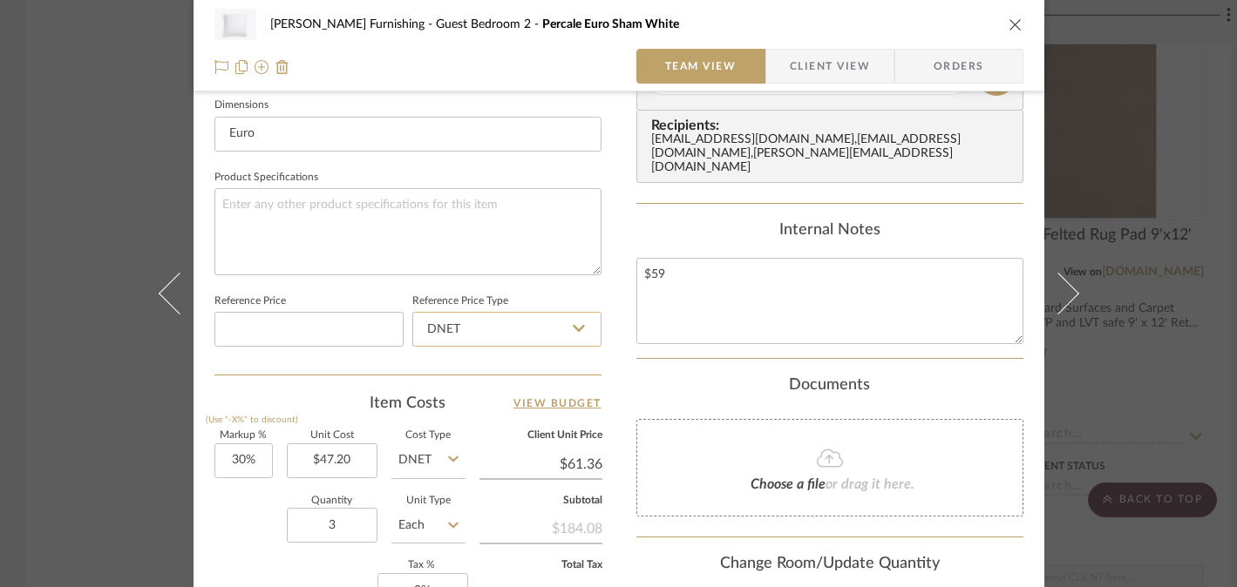
scroll to position [869, 0]
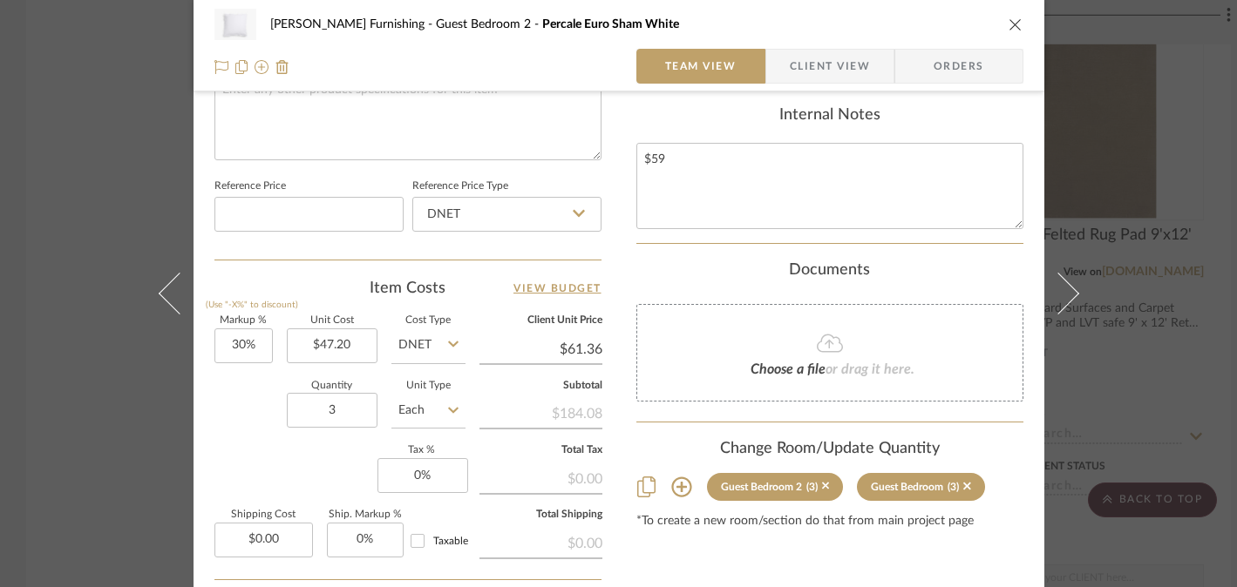
click at [93, 429] on div "[PERSON_NAME] Furnishing Guest Bedroom 2 Percale Euro Sham White Team View Clie…" at bounding box center [618, 293] width 1237 height 587
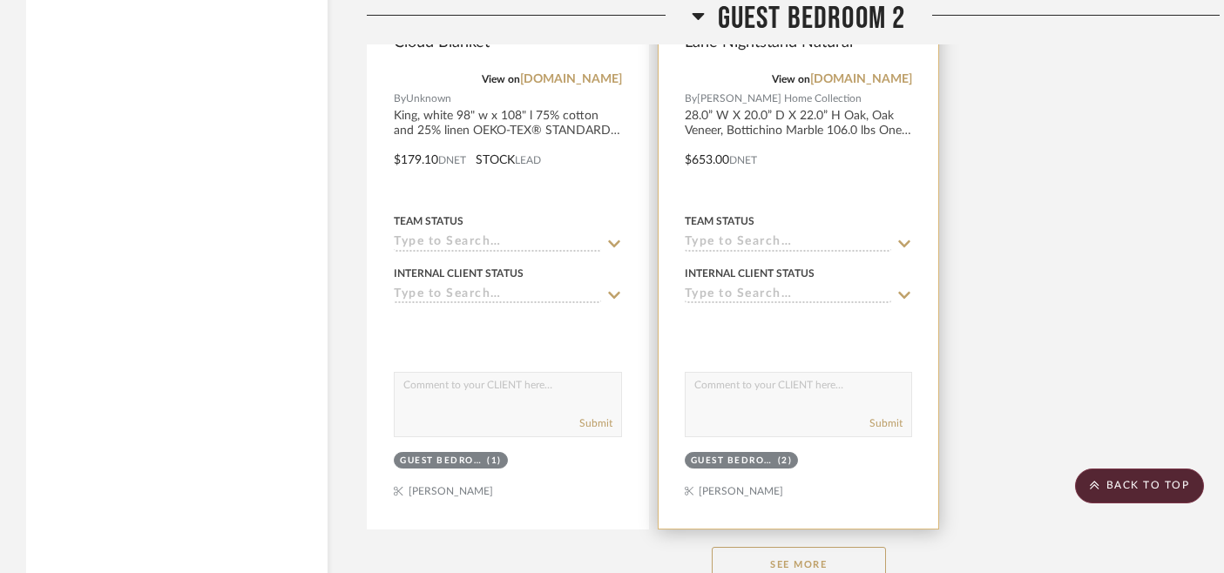
scroll to position [17174, 0]
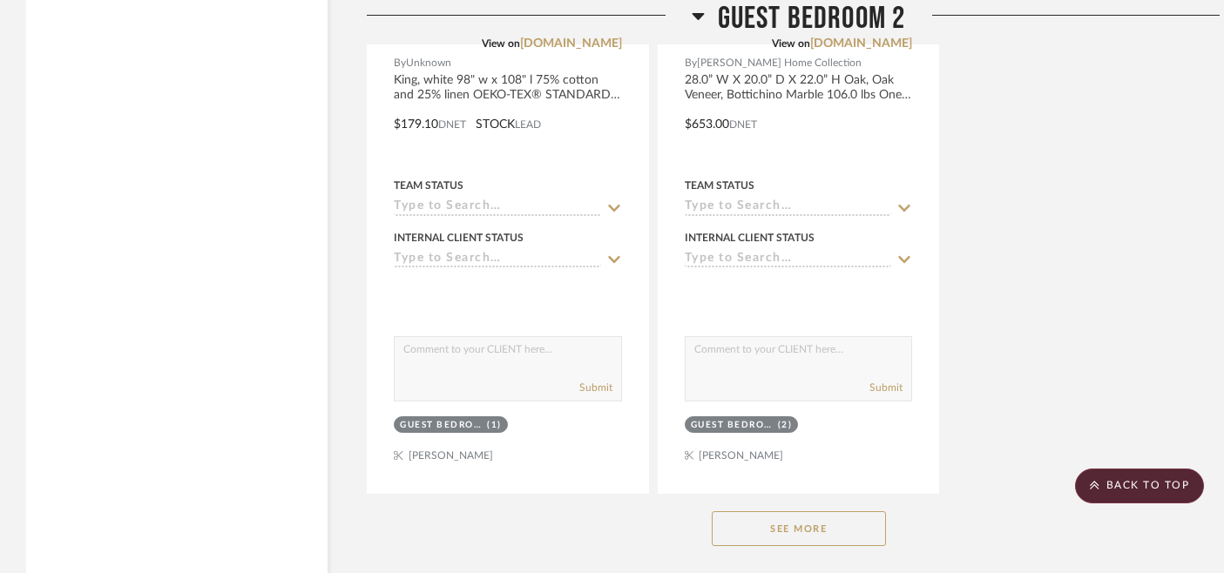
click at [808, 512] on button "See More" at bounding box center [799, 529] width 174 height 35
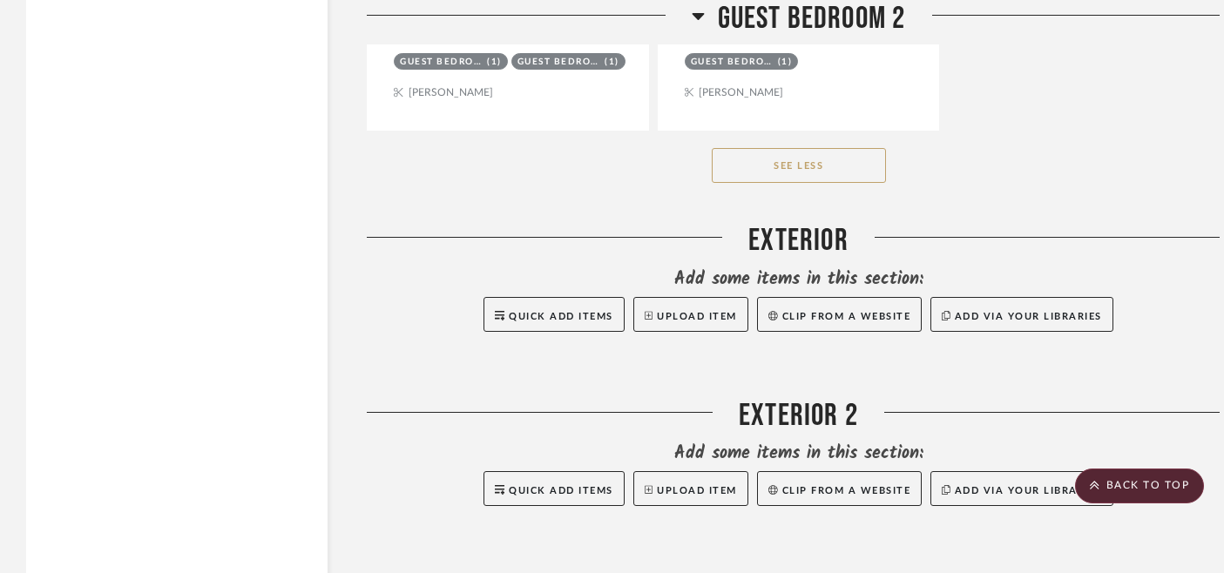
scroll to position [19290, 0]
